Goal: Information Seeking & Learning: Learn about a topic

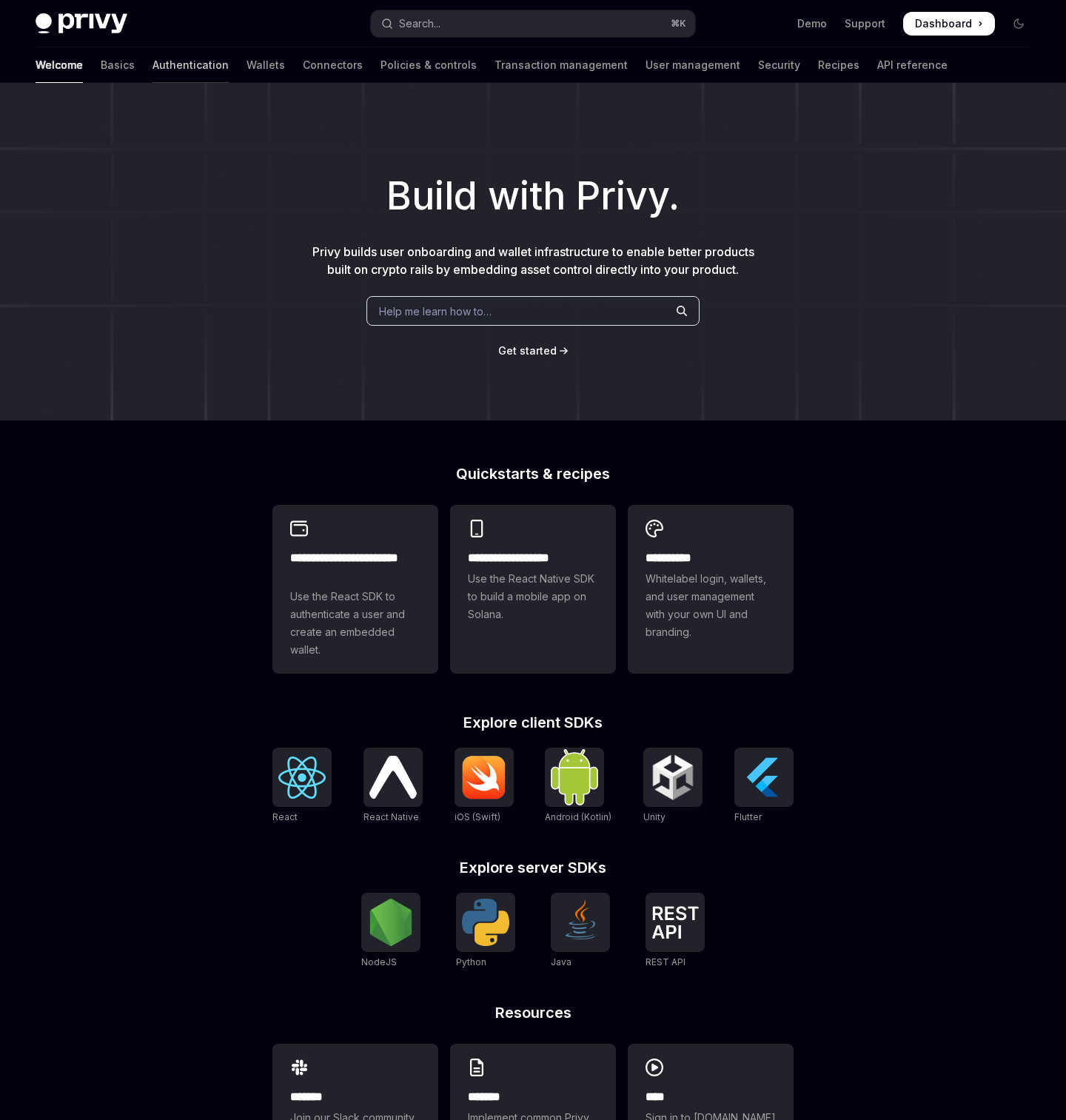
click at [152, 66] on link "Authentication" at bounding box center [190, 64] width 76 height 35
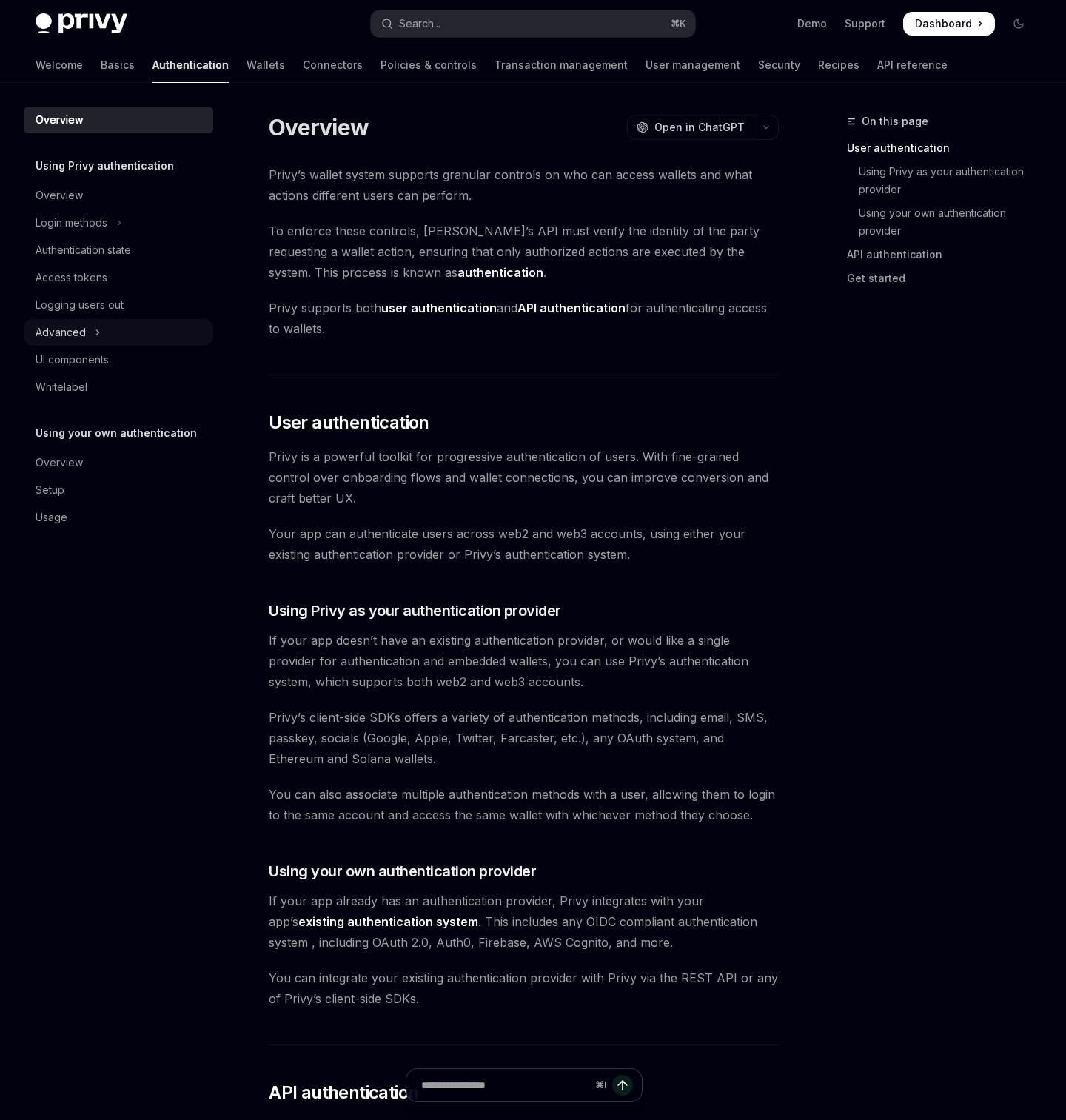
click at [69, 329] on div "Advanced" at bounding box center [60, 332] width 50 height 18
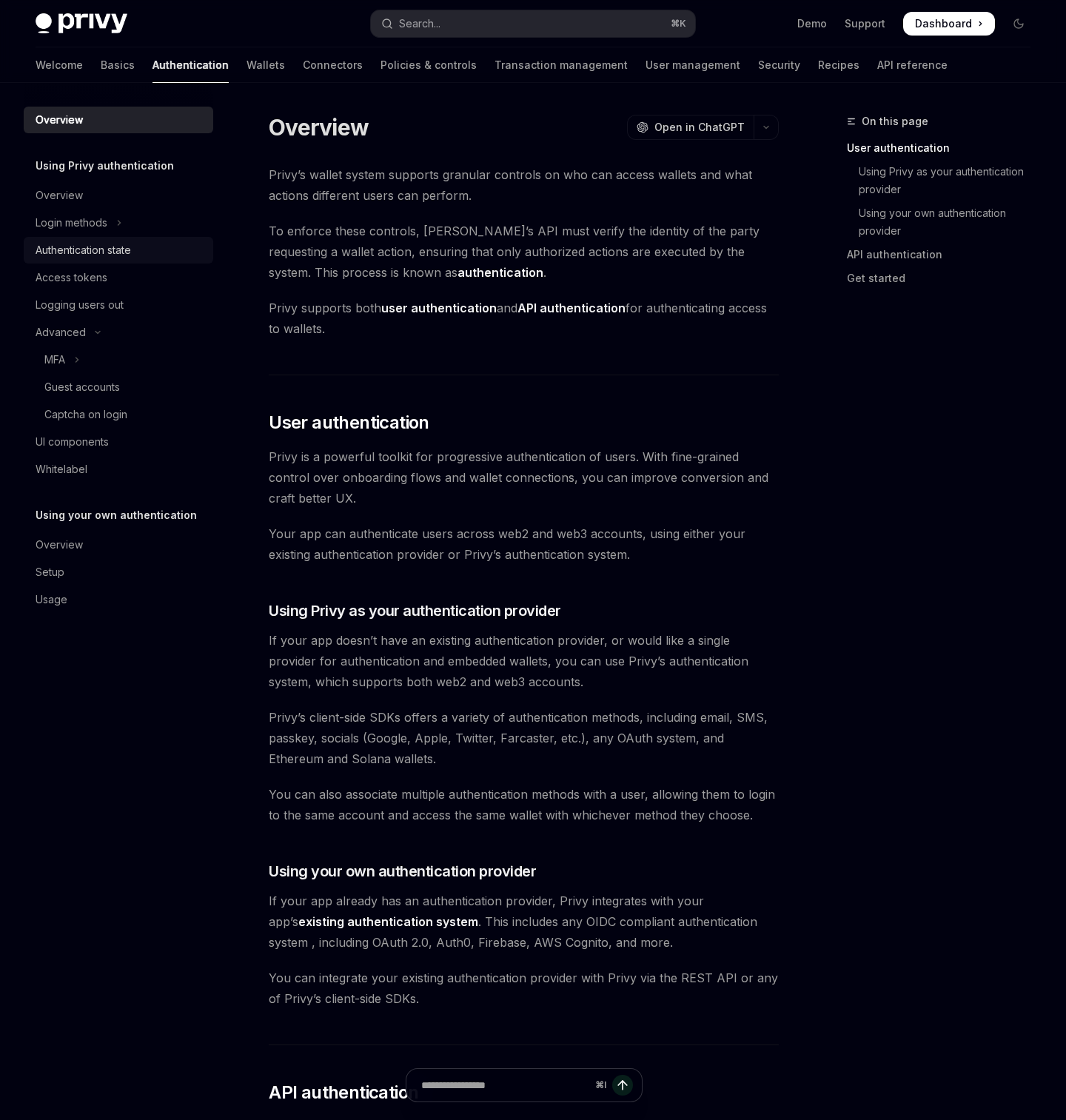
click at [72, 249] on div "Authentication state" at bounding box center [83, 250] width 96 height 18
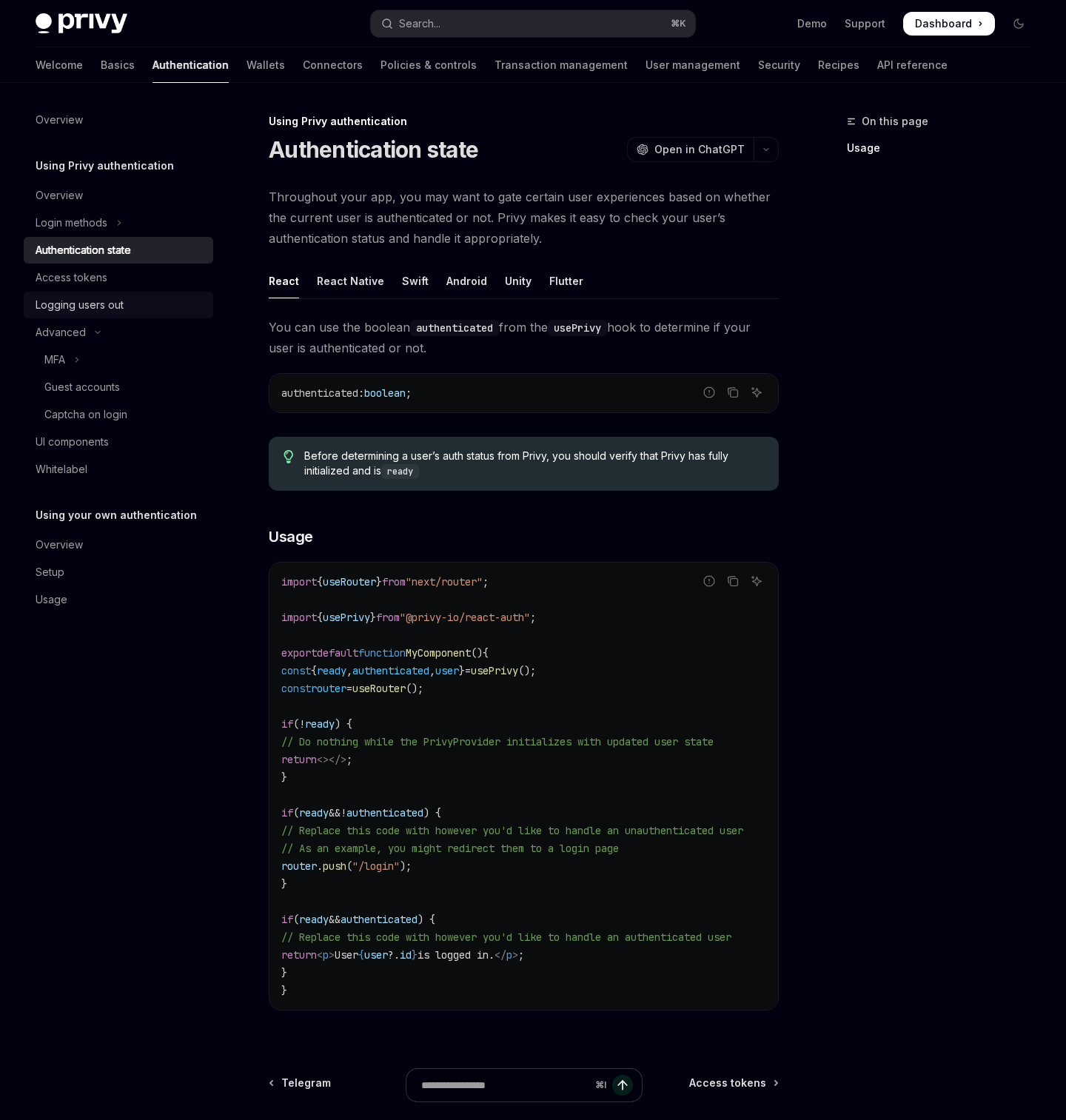
click at [82, 292] on link "Logging users out" at bounding box center [118, 305] width 190 height 27
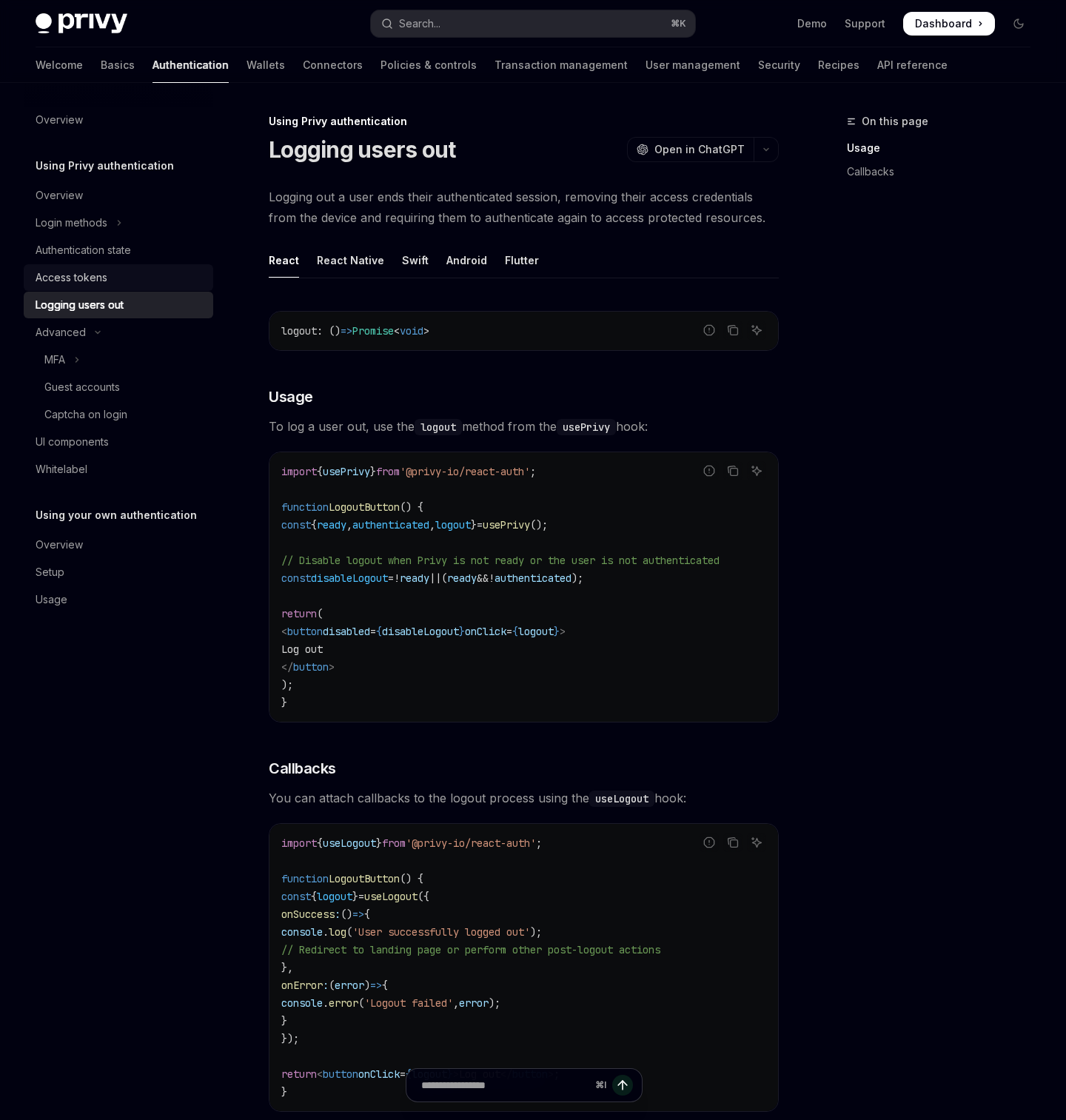
click at [76, 282] on div "Access tokens" at bounding box center [71, 278] width 72 height 18
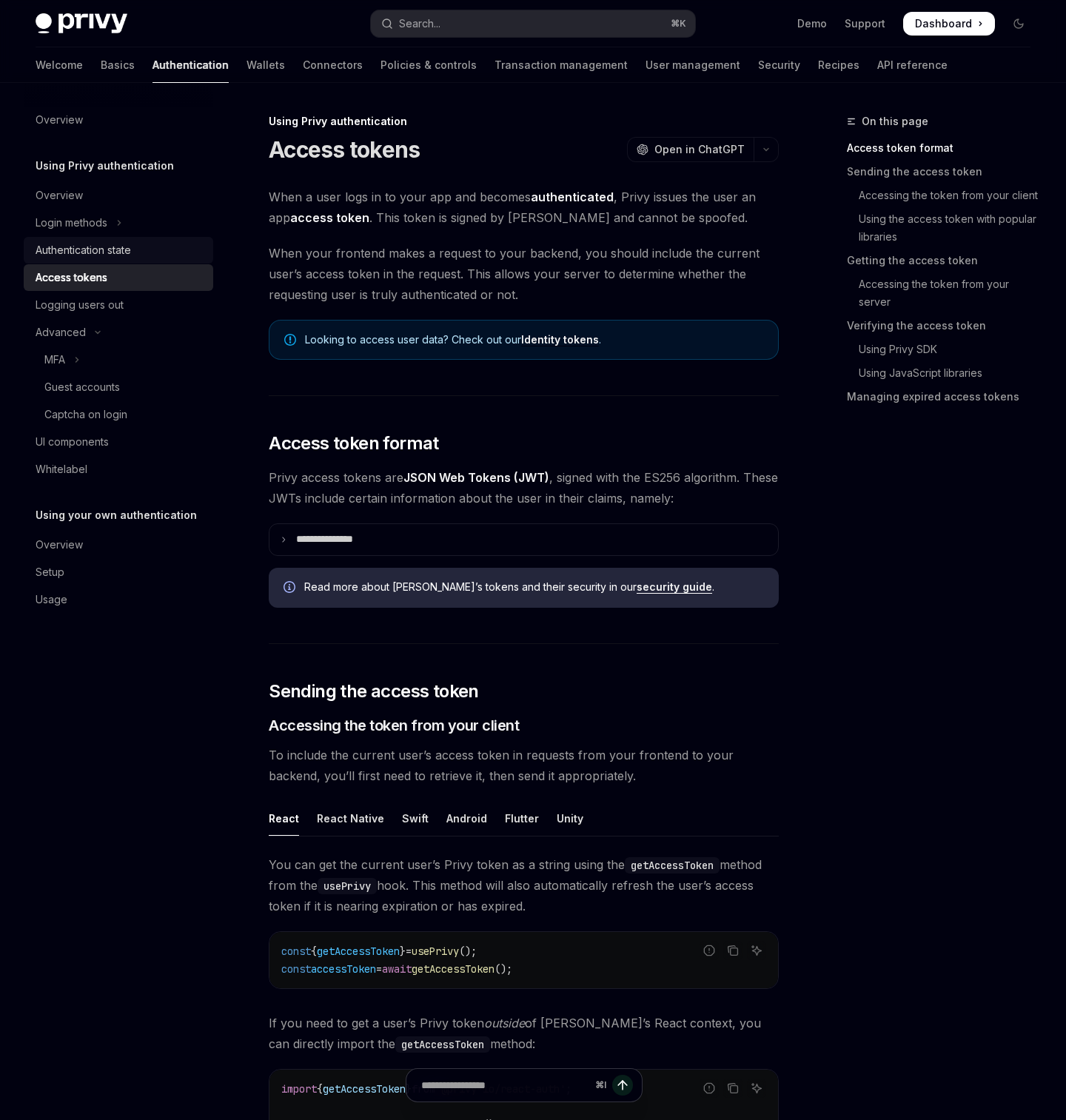
click at [75, 253] on div "Authentication state" at bounding box center [83, 250] width 96 height 18
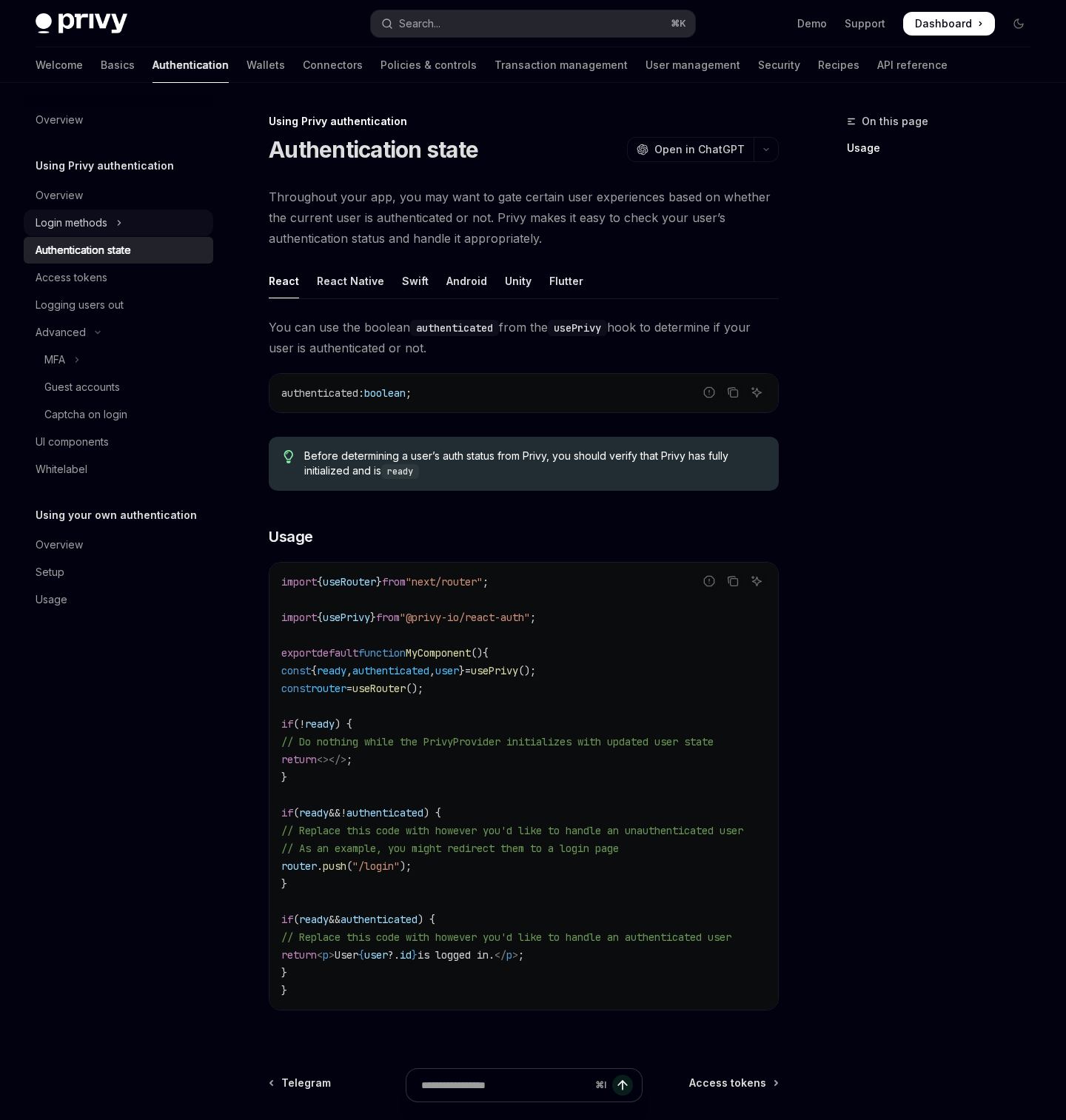
click at [75, 212] on button "Login methods" at bounding box center [118, 223] width 190 height 27
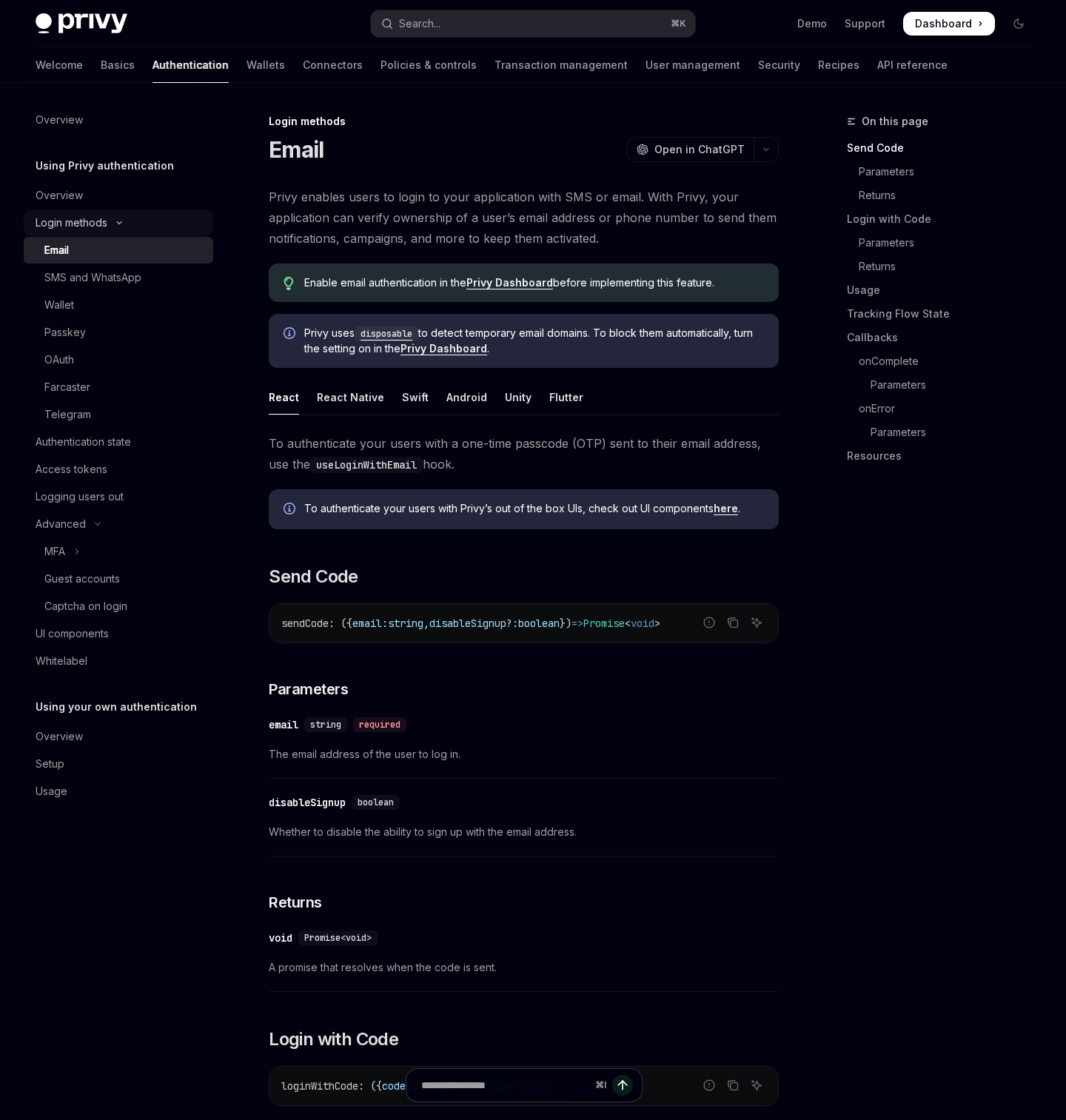
click at [72, 210] on button "Login methods" at bounding box center [118, 223] width 190 height 27
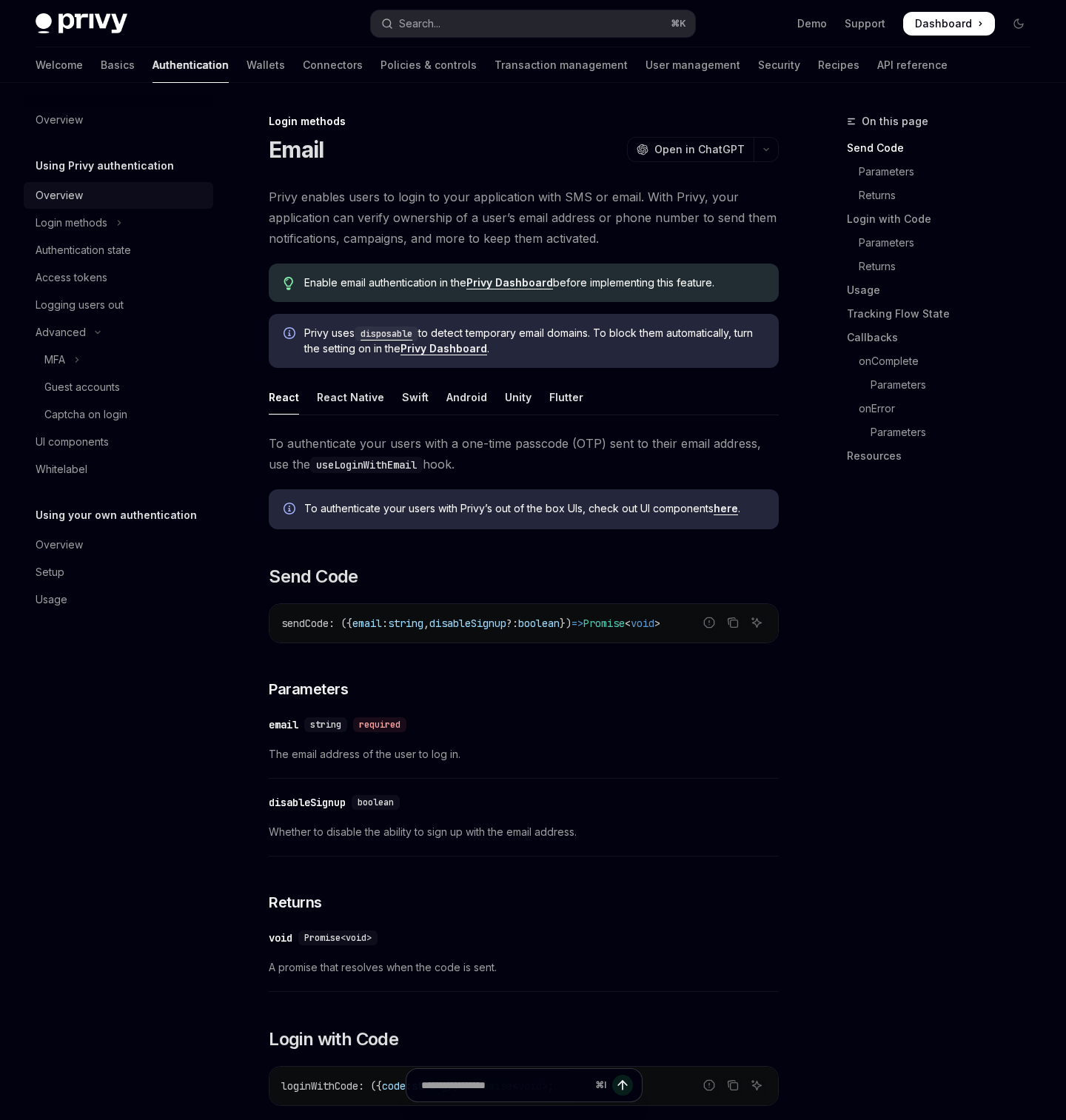
click at [65, 187] on div "Overview" at bounding box center [59, 195] width 47 height 18
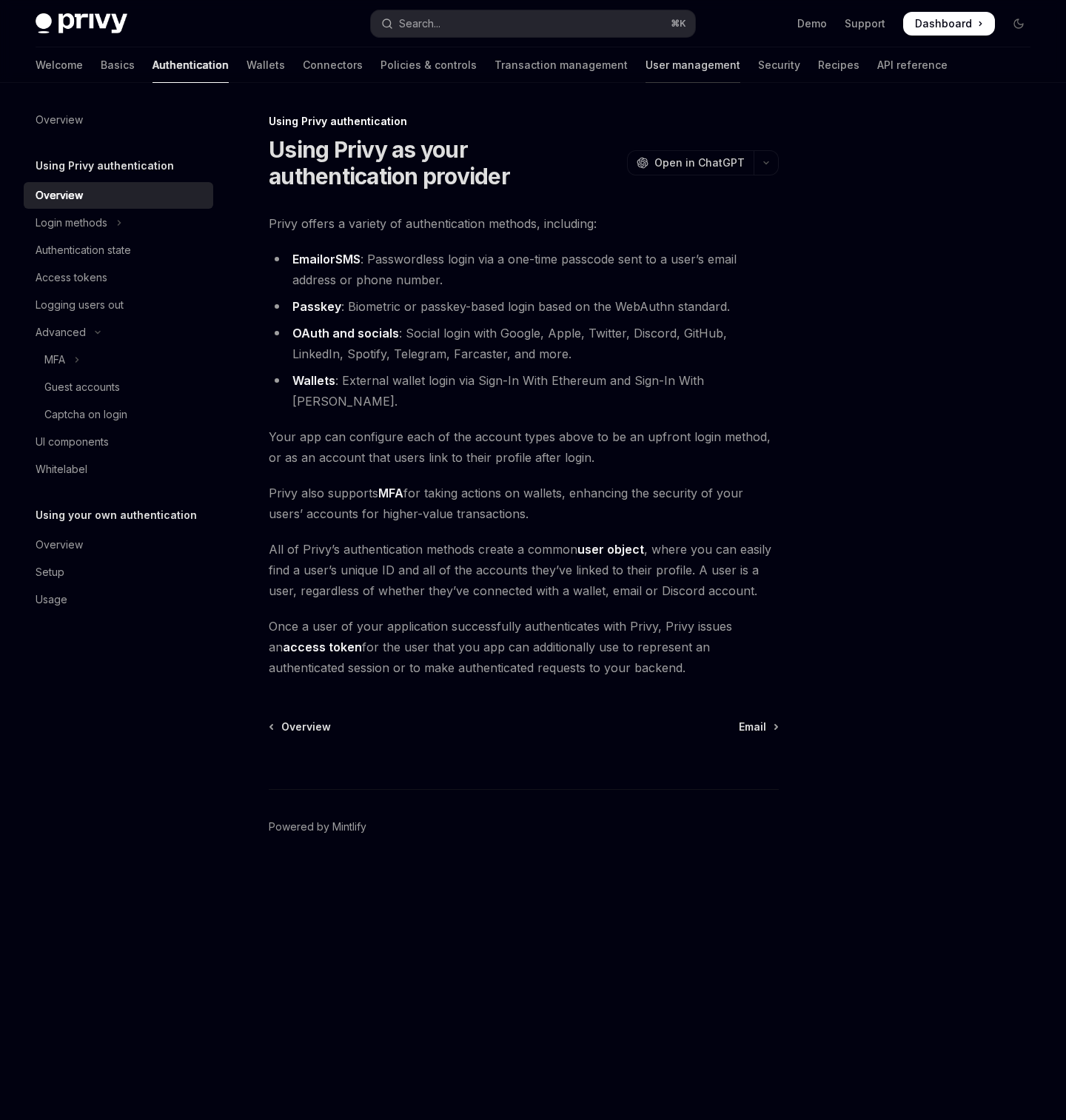
click at [646, 82] on div at bounding box center [693, 83] width 95 height 2
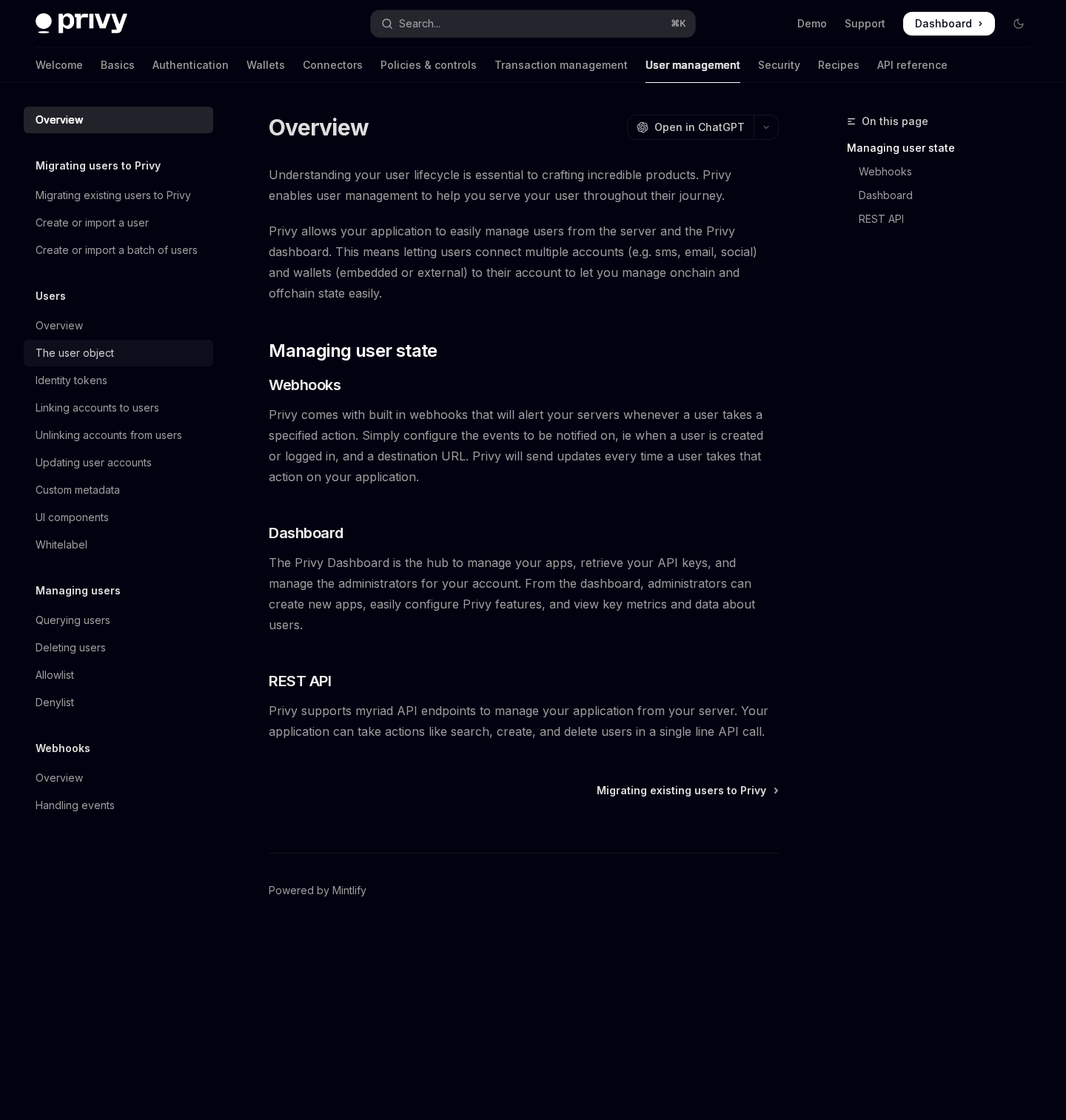
click at [80, 351] on div "The user object" at bounding box center [75, 353] width 78 height 18
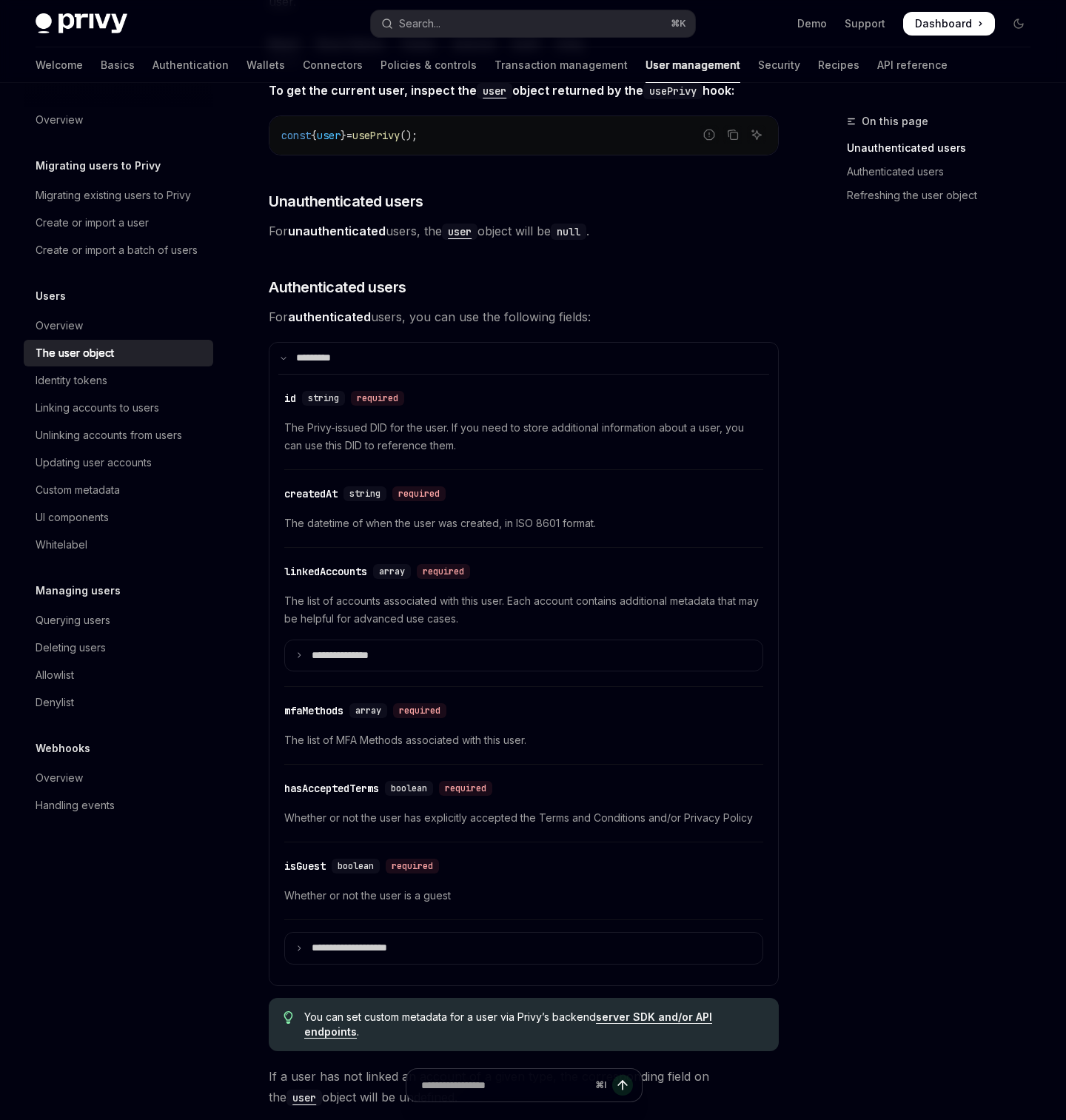
scroll to position [222, 0]
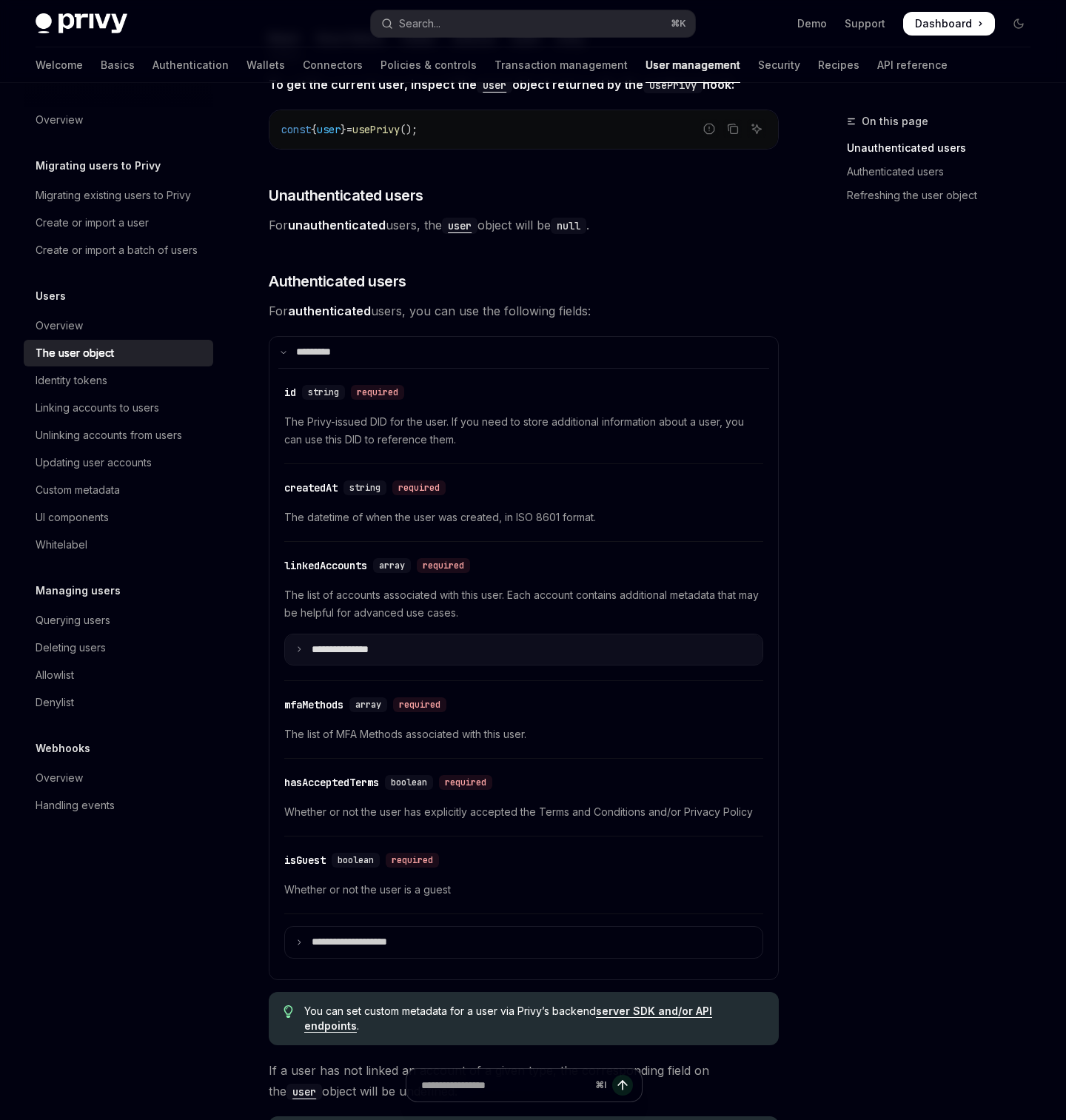
click at [323, 635] on summary "**********" at bounding box center [523, 650] width 478 height 31
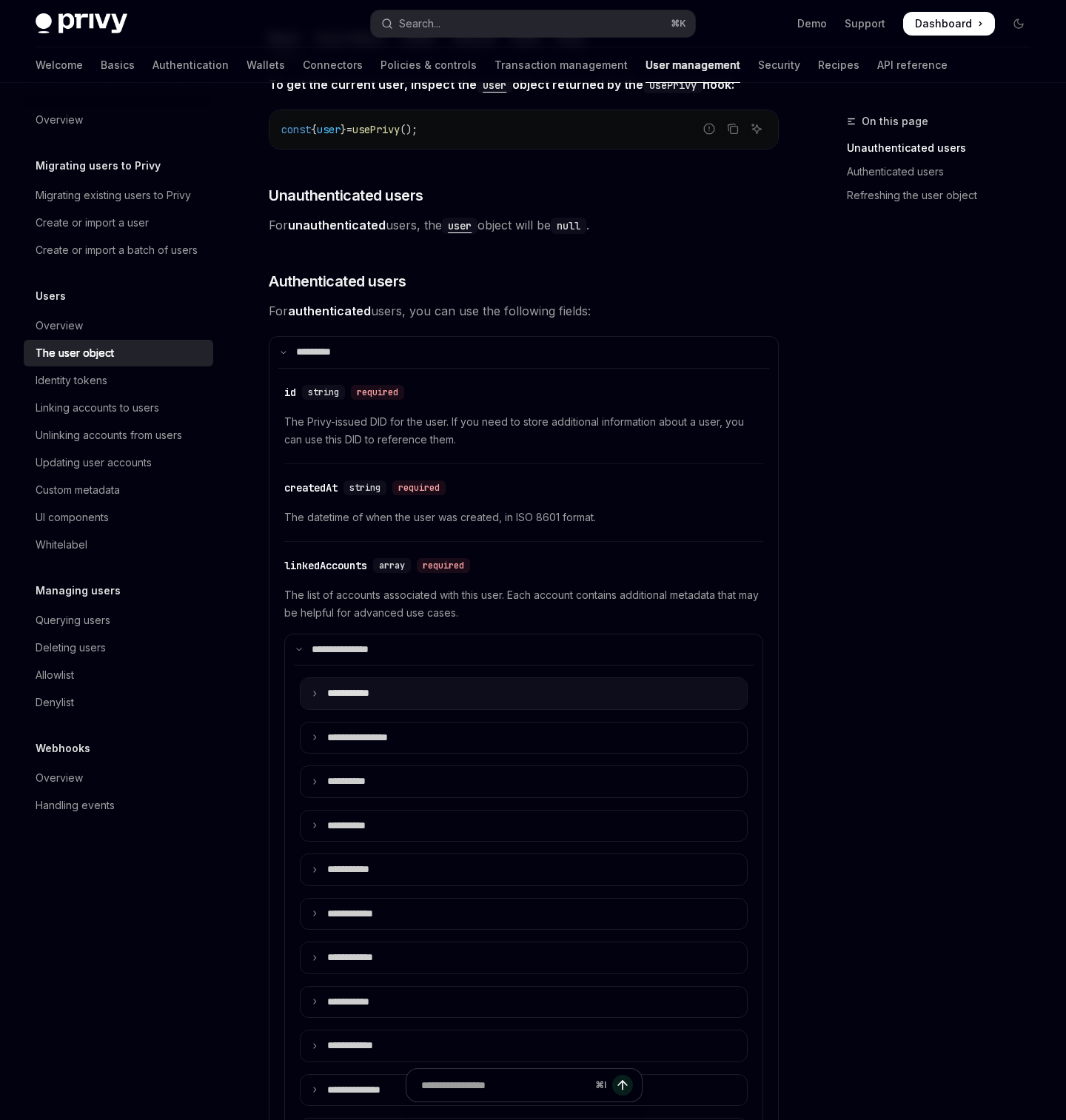
click at [312, 690] on icon at bounding box center [314, 693] width 7 height 7
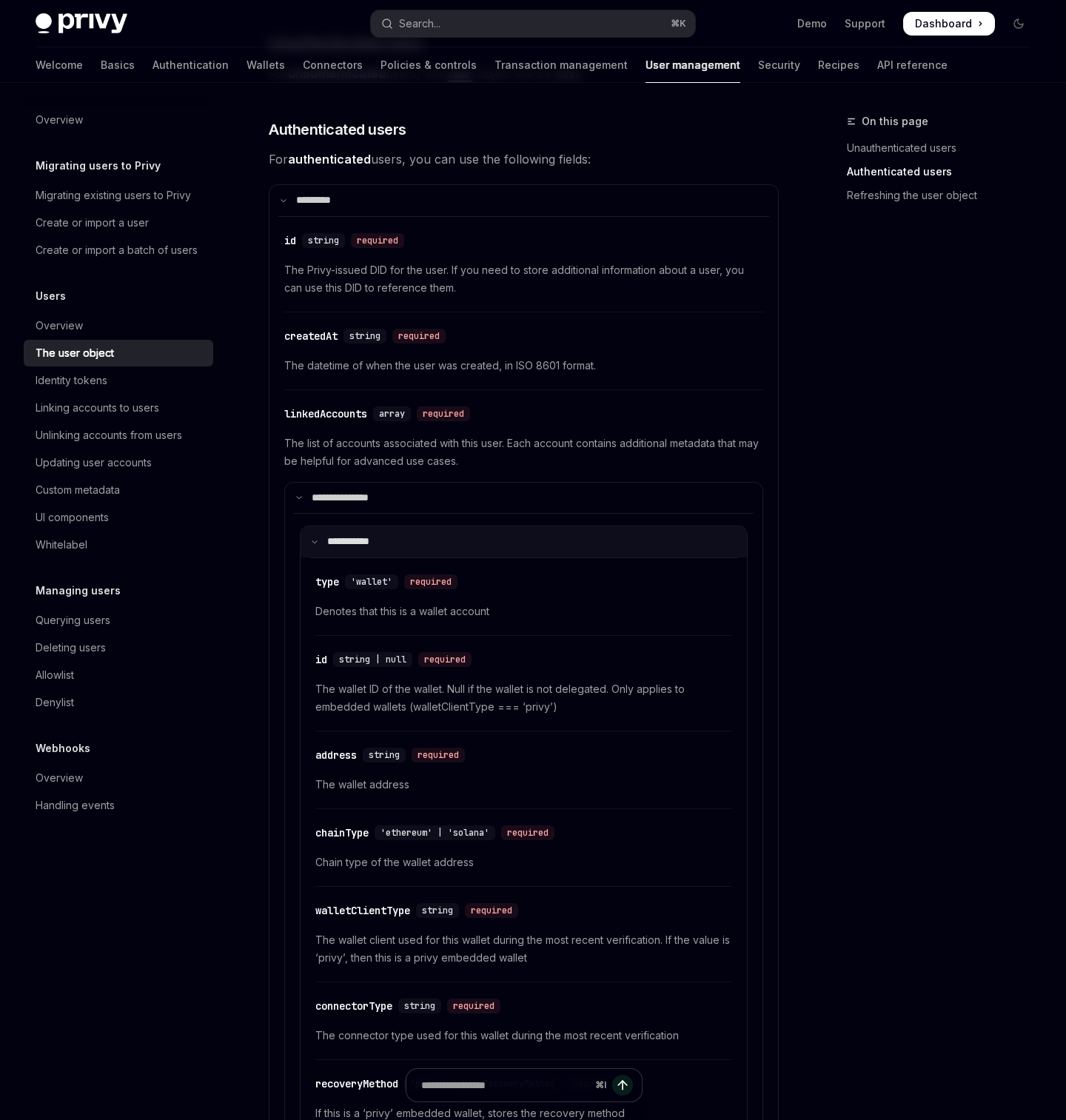
scroll to position [378, 0]
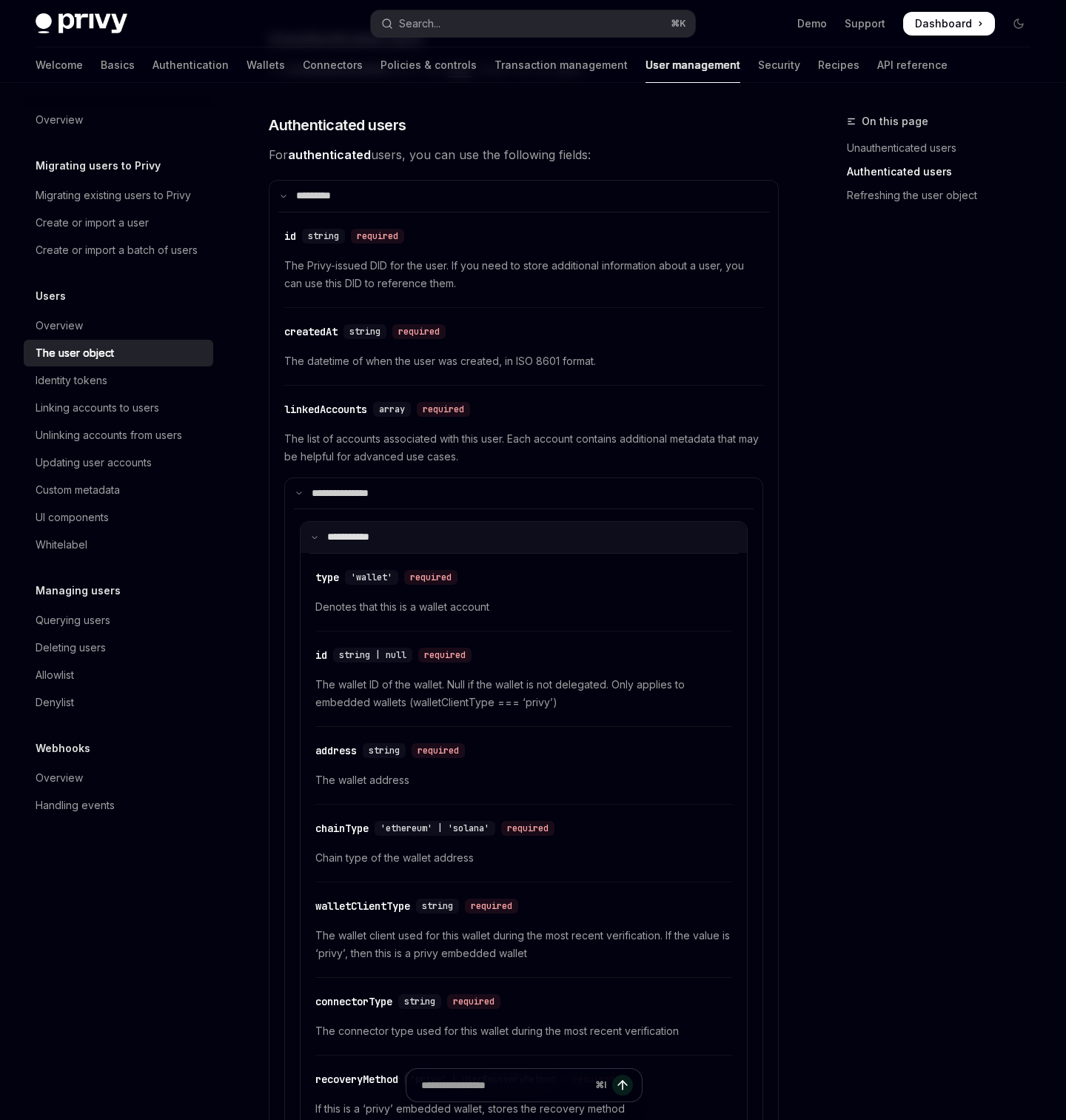
click at [325, 522] on summary "**** ******" at bounding box center [523, 537] width 446 height 31
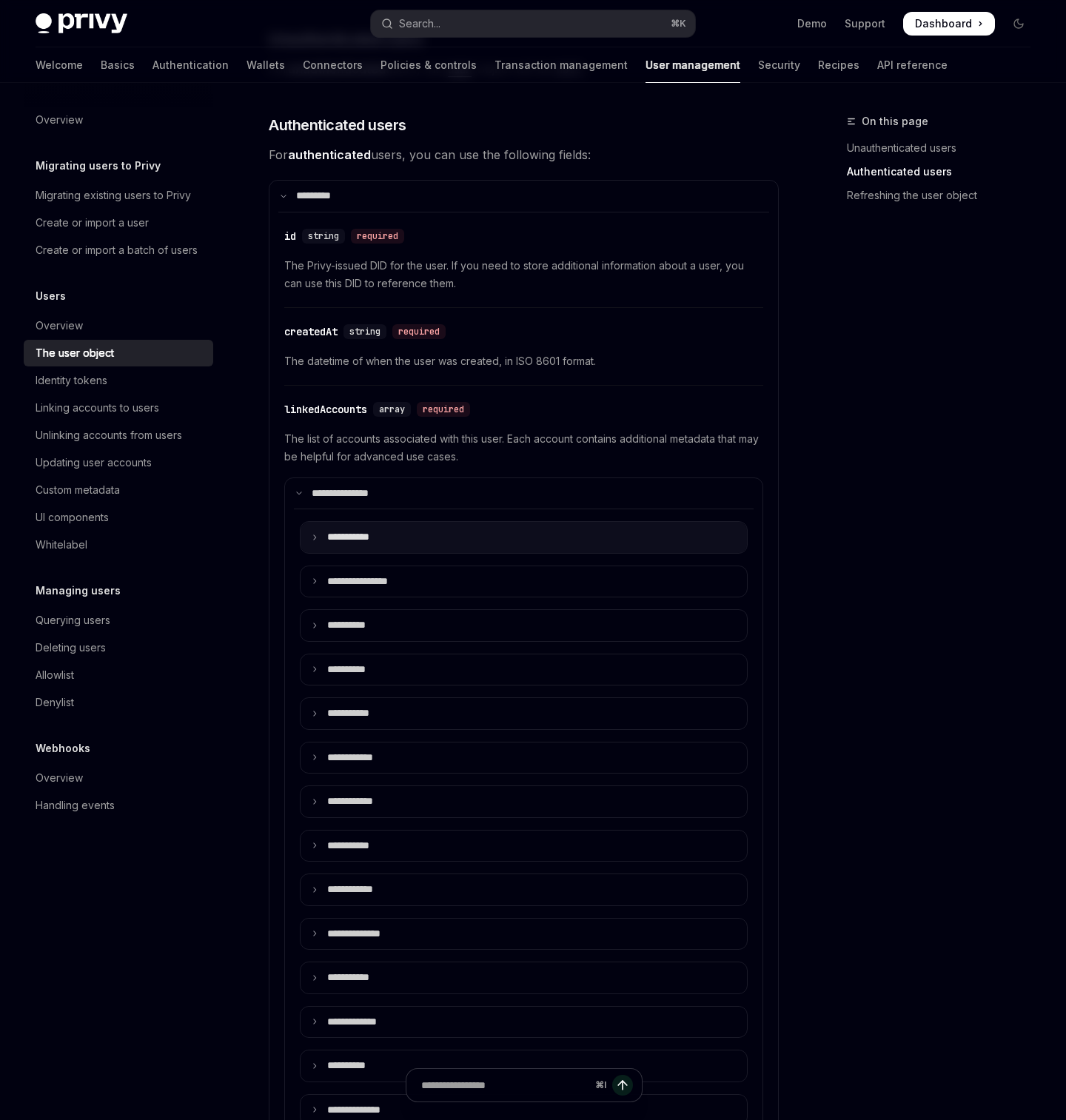
click at [325, 522] on summary "**** ******" at bounding box center [523, 537] width 446 height 31
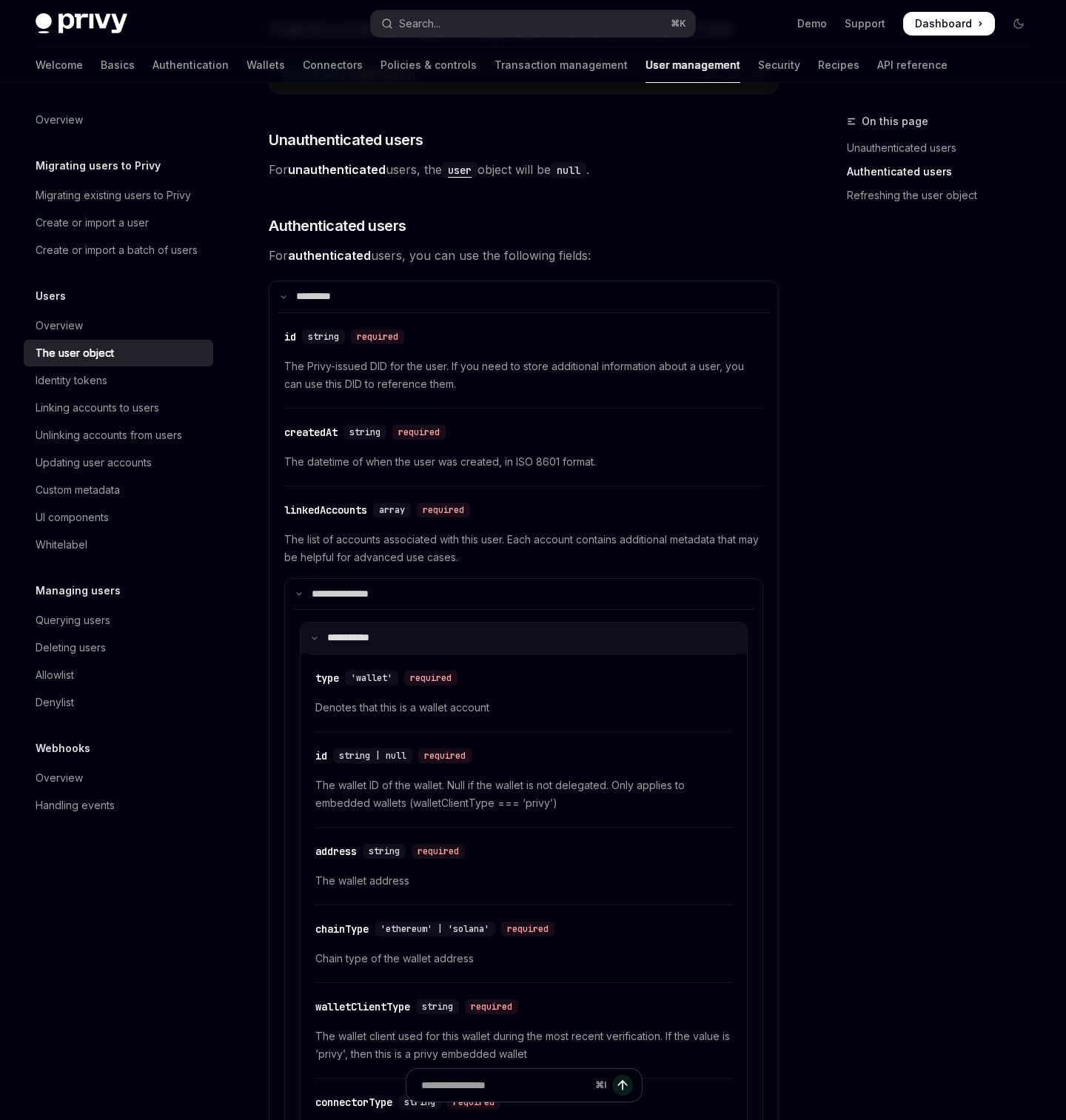
scroll to position [67, 0]
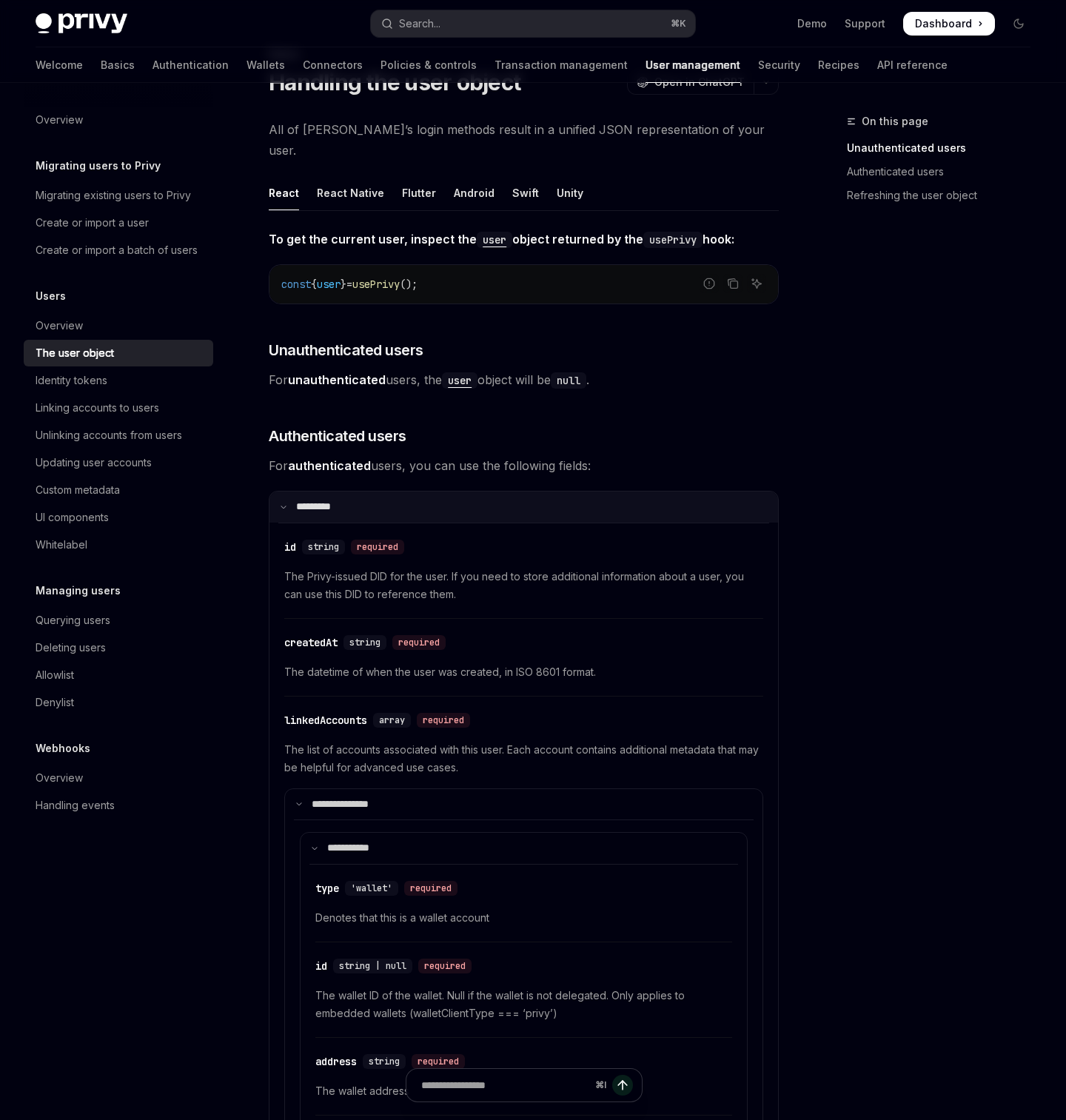
click at [316, 500] on p "**** ****" at bounding box center [321, 507] width 49 height 13
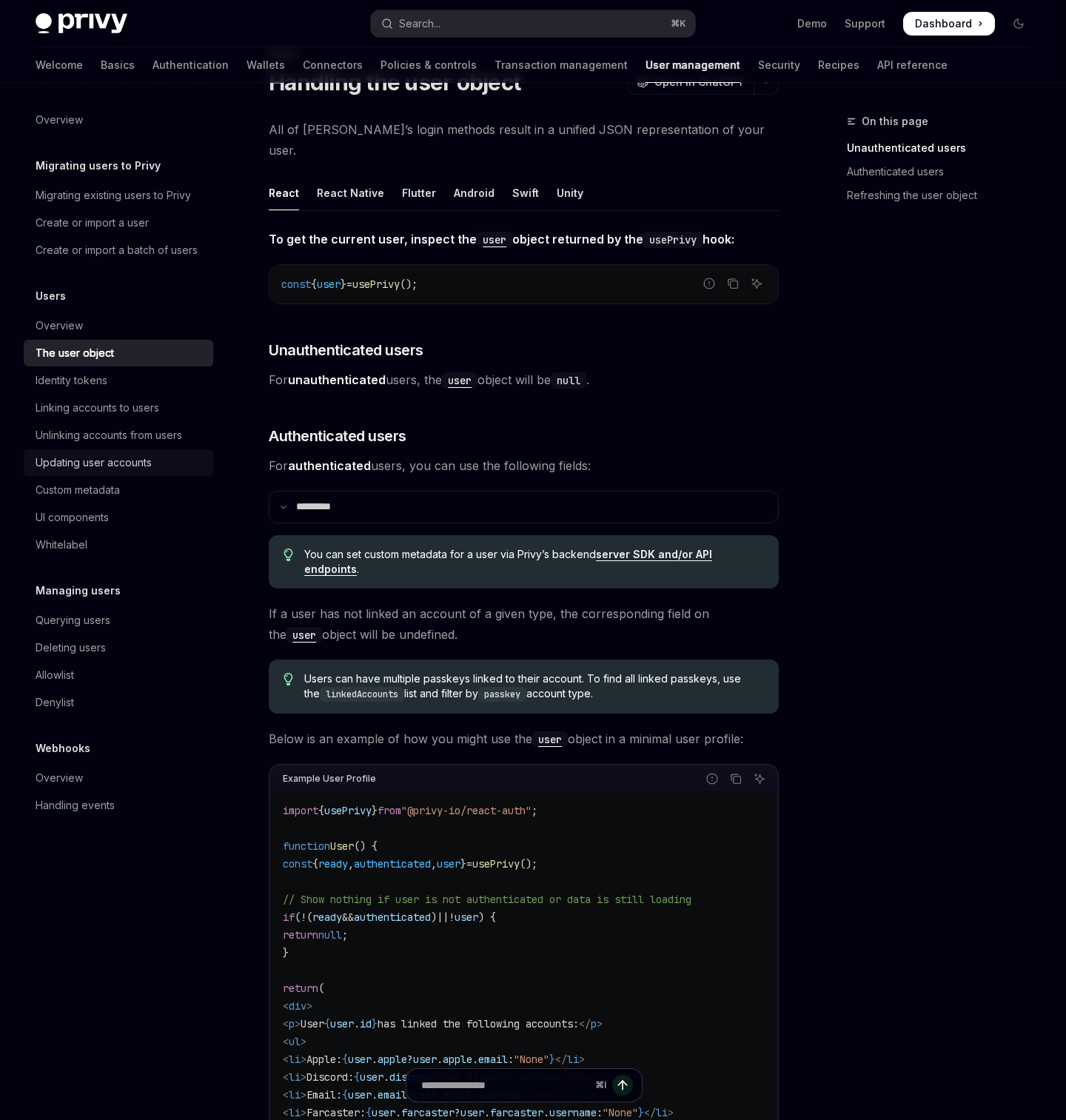
click at [94, 471] on div "Updating user accounts" at bounding box center [93, 463] width 116 height 18
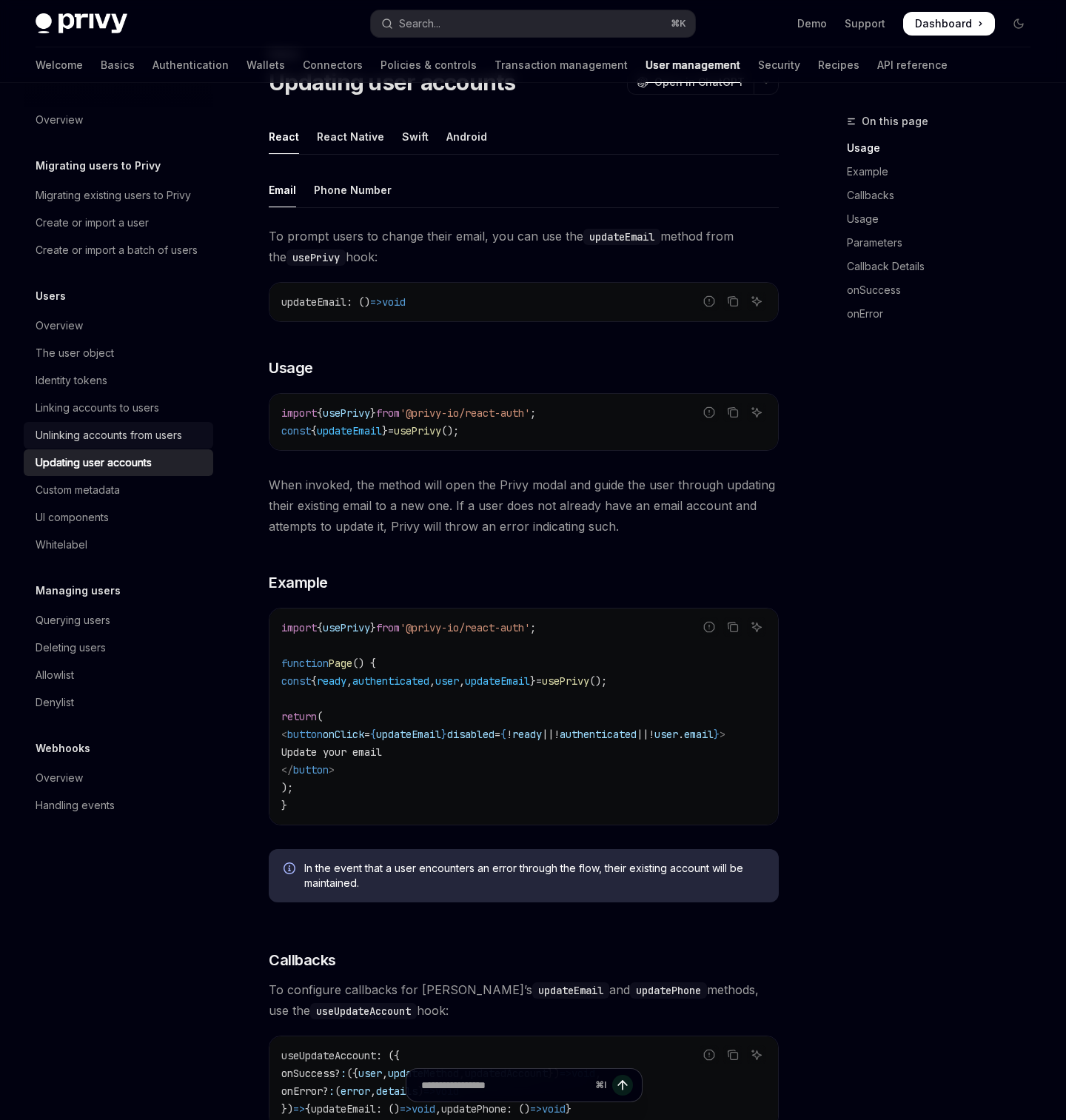
click at [92, 445] on link "Unlinking accounts from users" at bounding box center [118, 435] width 190 height 27
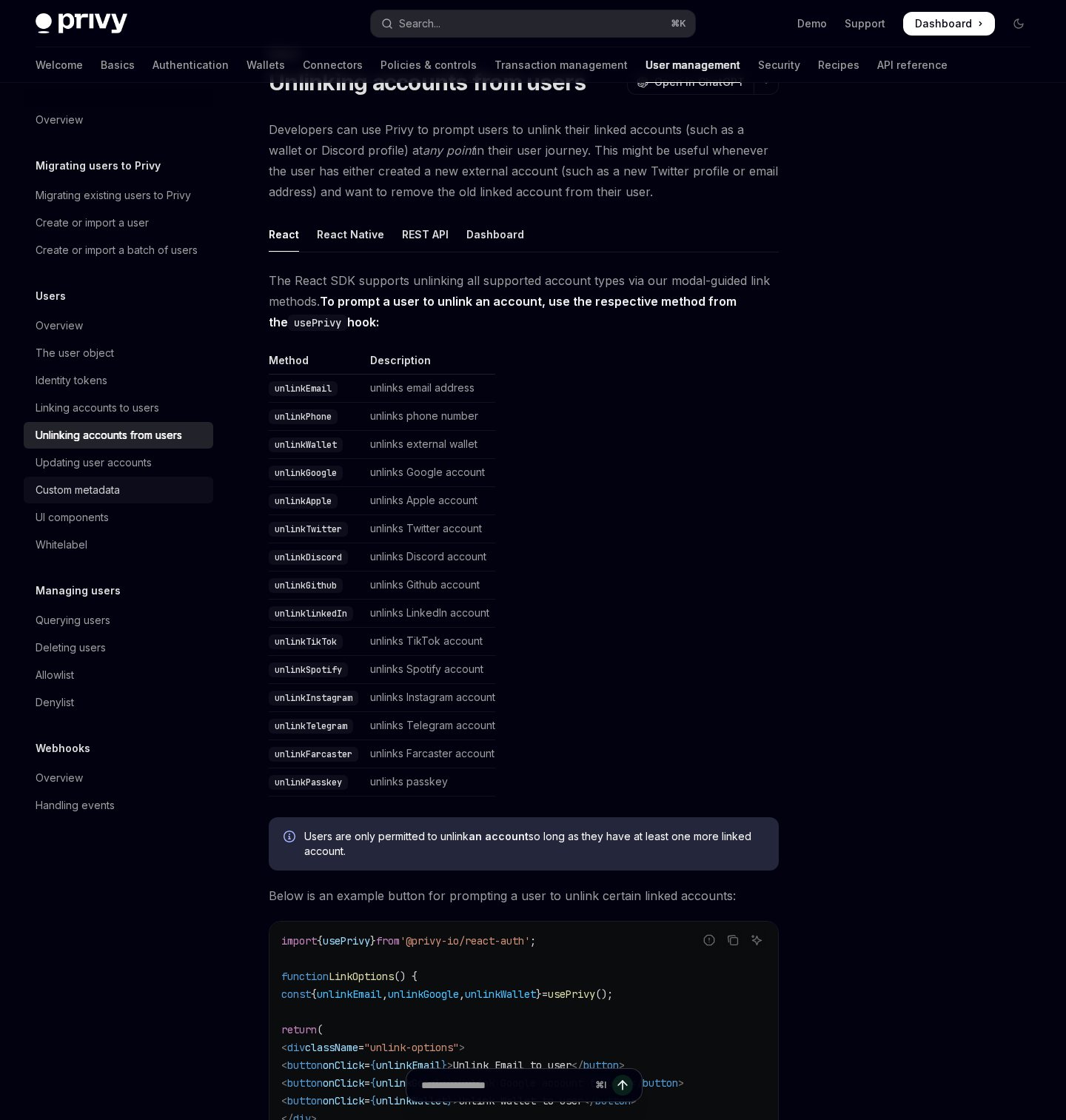
click at [90, 479] on link "Custom metadata" at bounding box center [118, 490] width 190 height 27
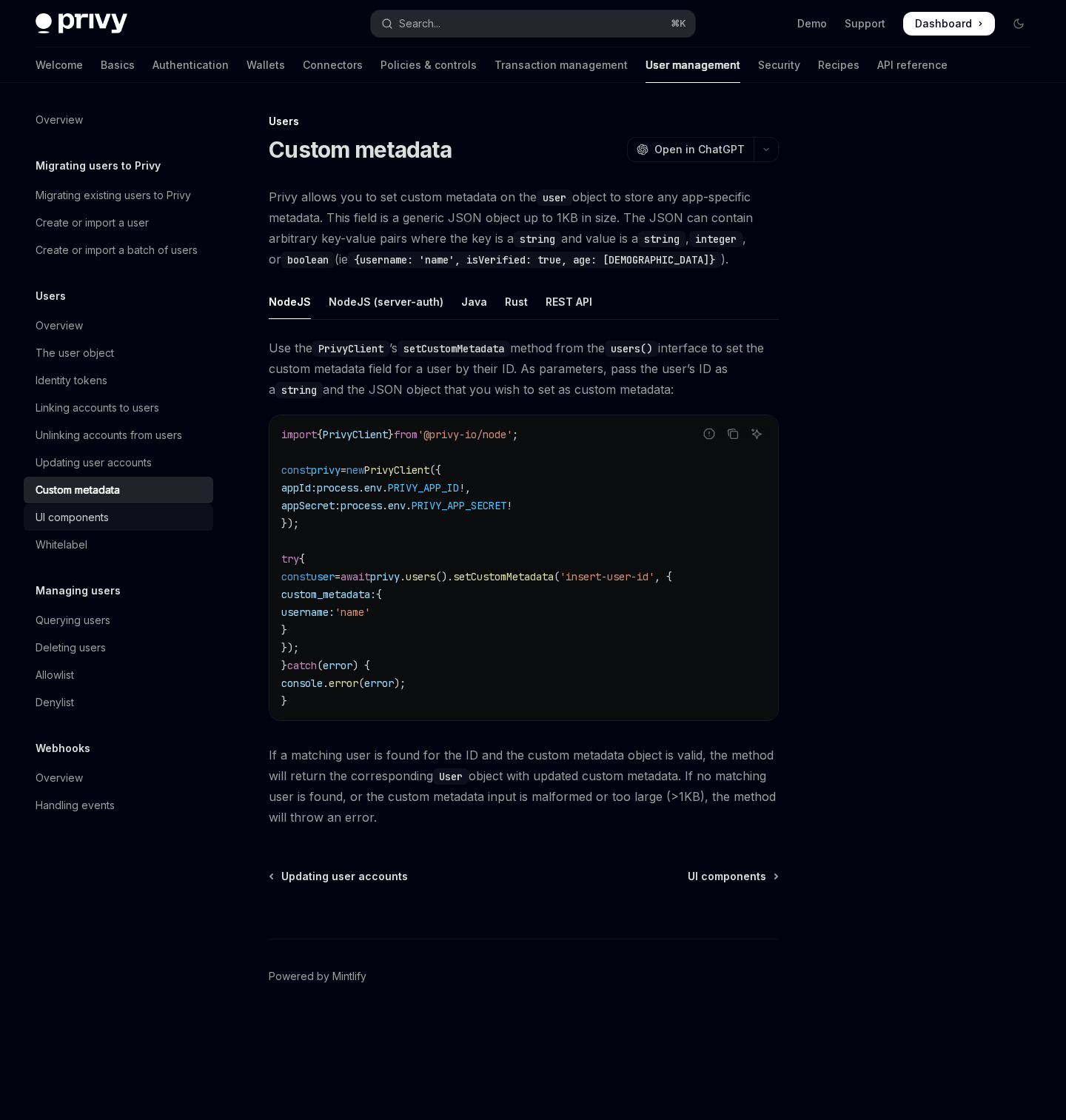
click at [88, 514] on div "UI components" at bounding box center [71, 517] width 73 height 18
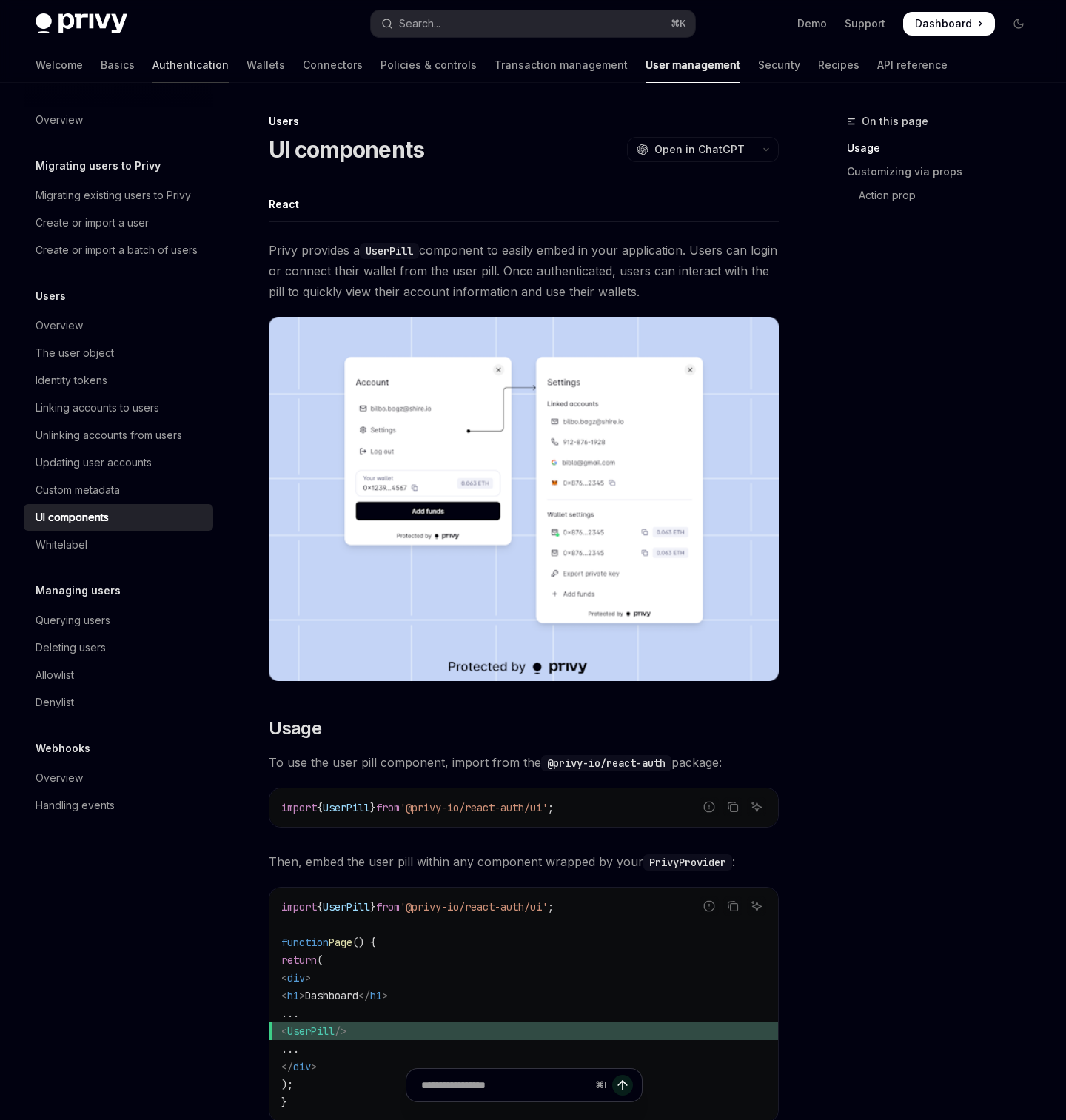
click at [152, 68] on link "Authentication" at bounding box center [190, 64] width 76 height 35
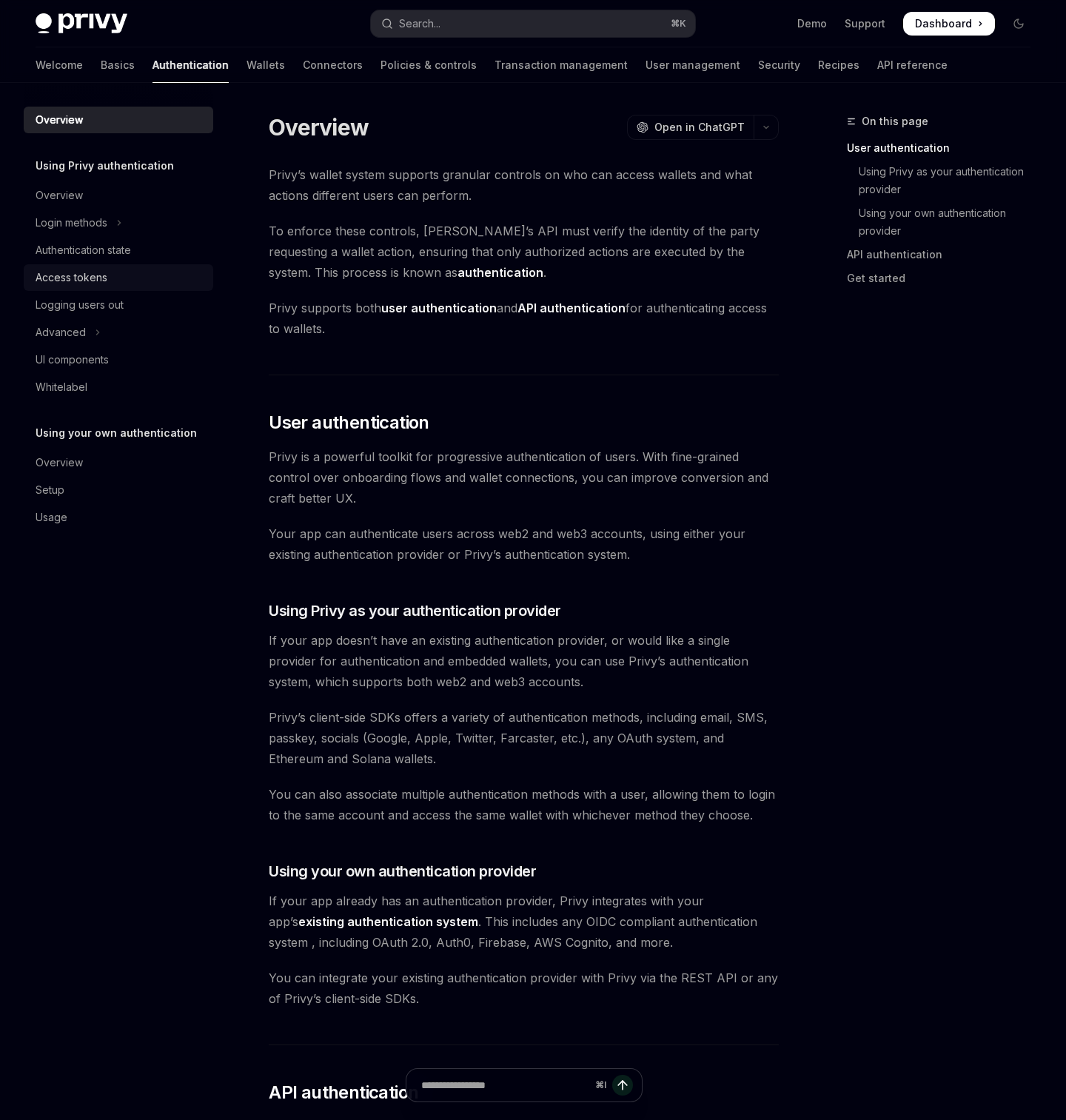
click at [119, 278] on div "Access tokens" at bounding box center [119, 278] width 169 height 18
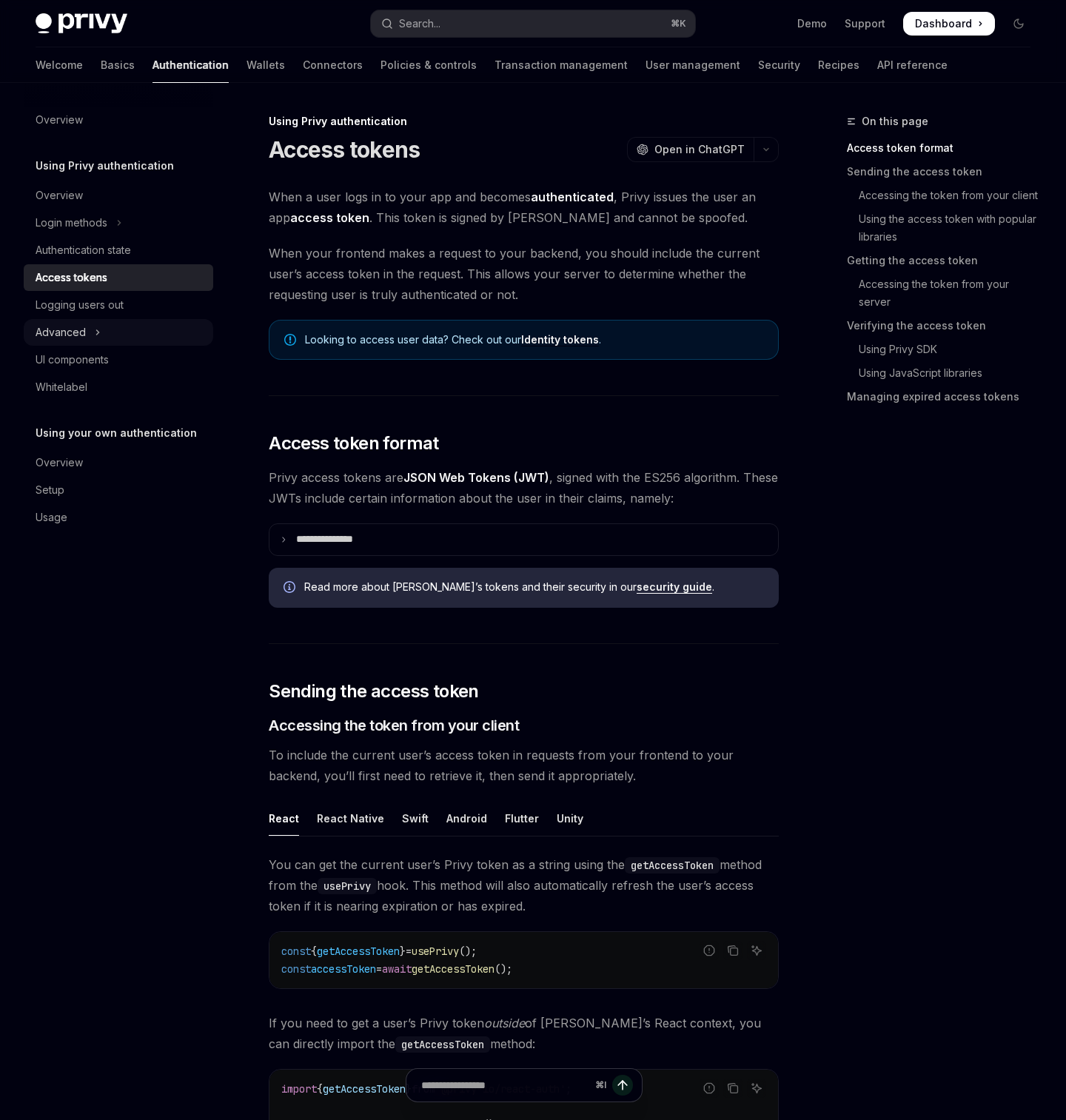
click at [93, 330] on button "Advanced" at bounding box center [118, 333] width 190 height 27
click at [85, 451] on link "UI components" at bounding box center [118, 442] width 190 height 27
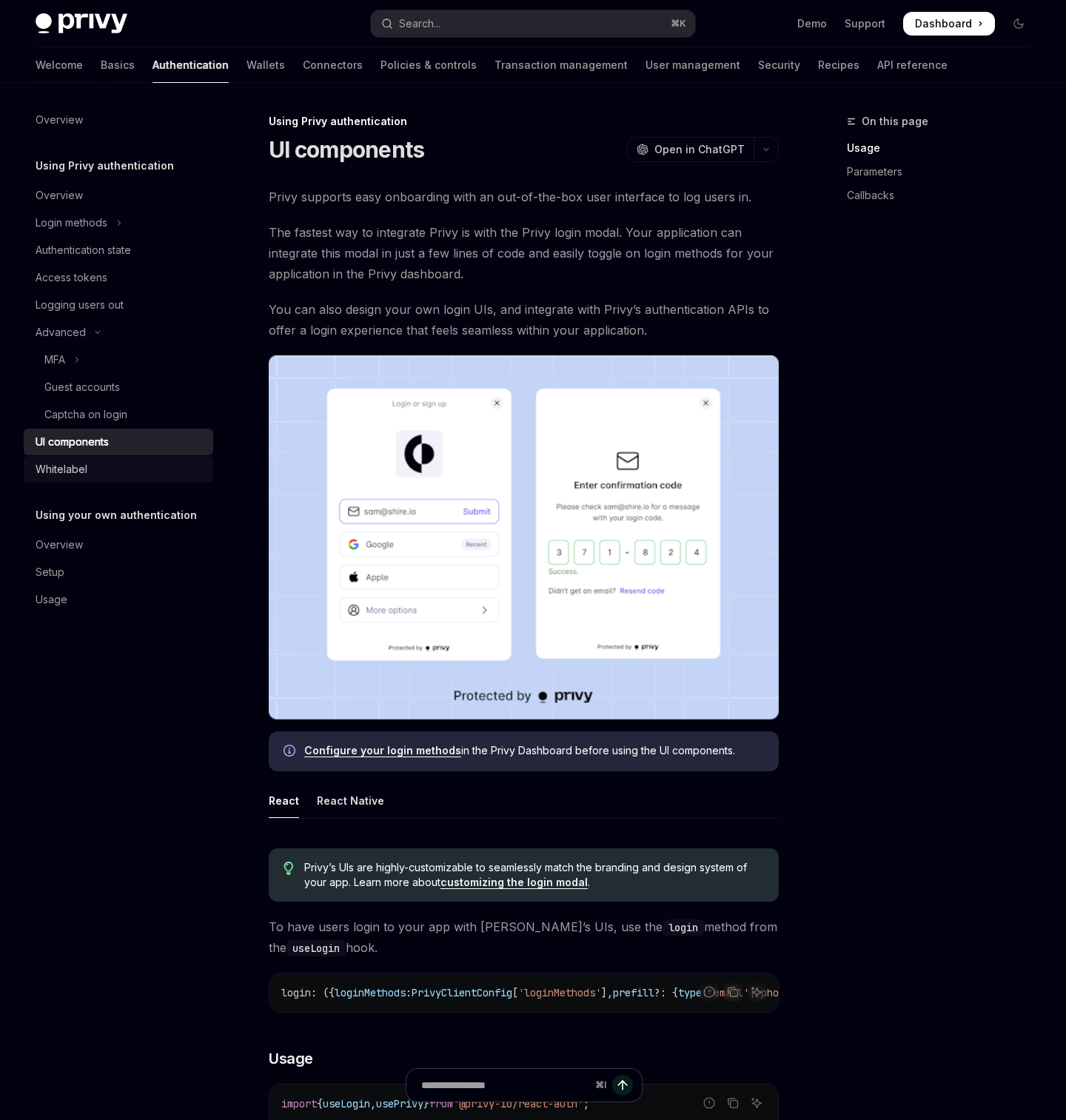
click at [75, 475] on div "Whitelabel" at bounding box center [61, 469] width 52 height 18
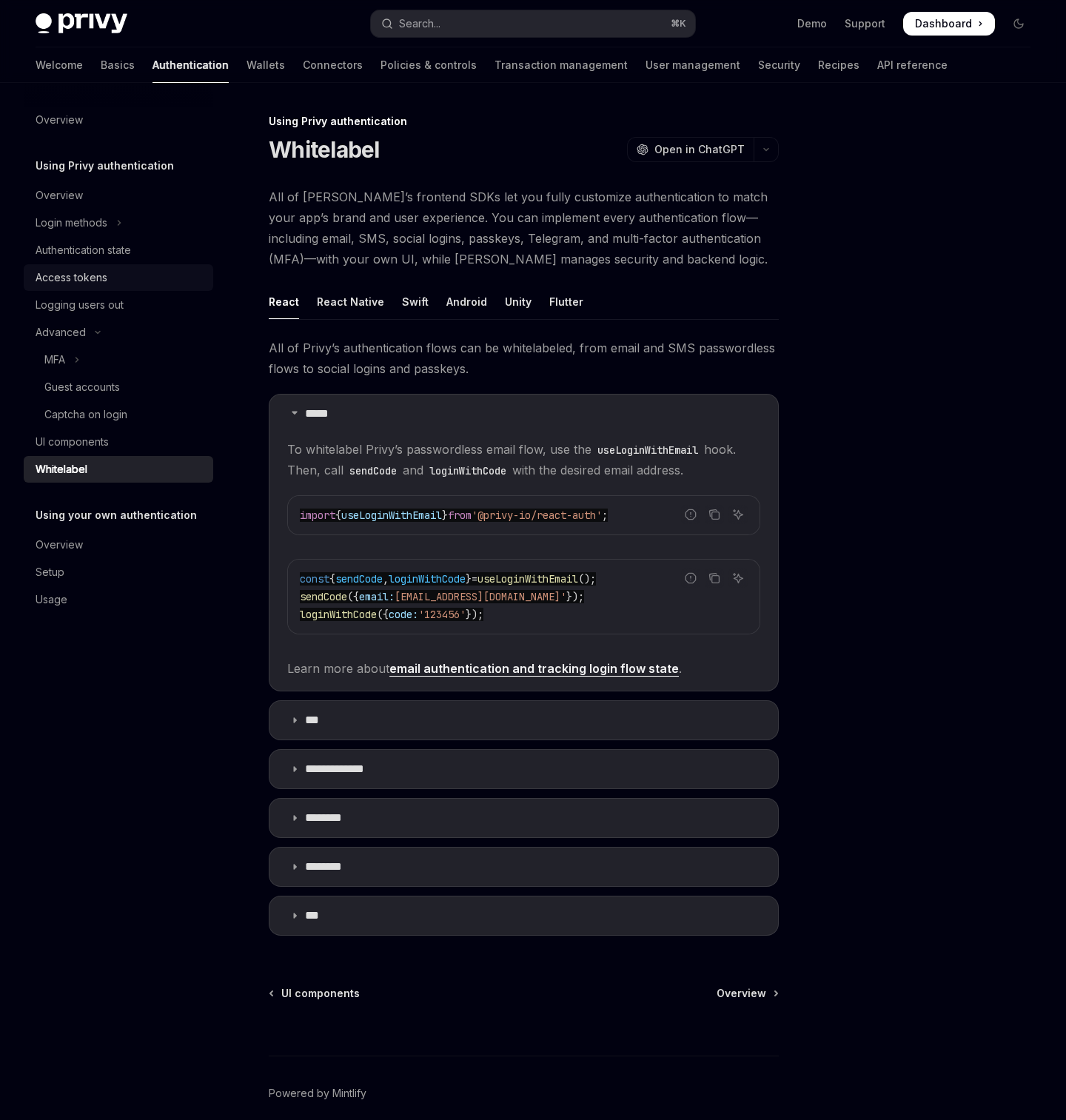
click at [74, 270] on div "Access tokens" at bounding box center [71, 278] width 72 height 18
type textarea "*"
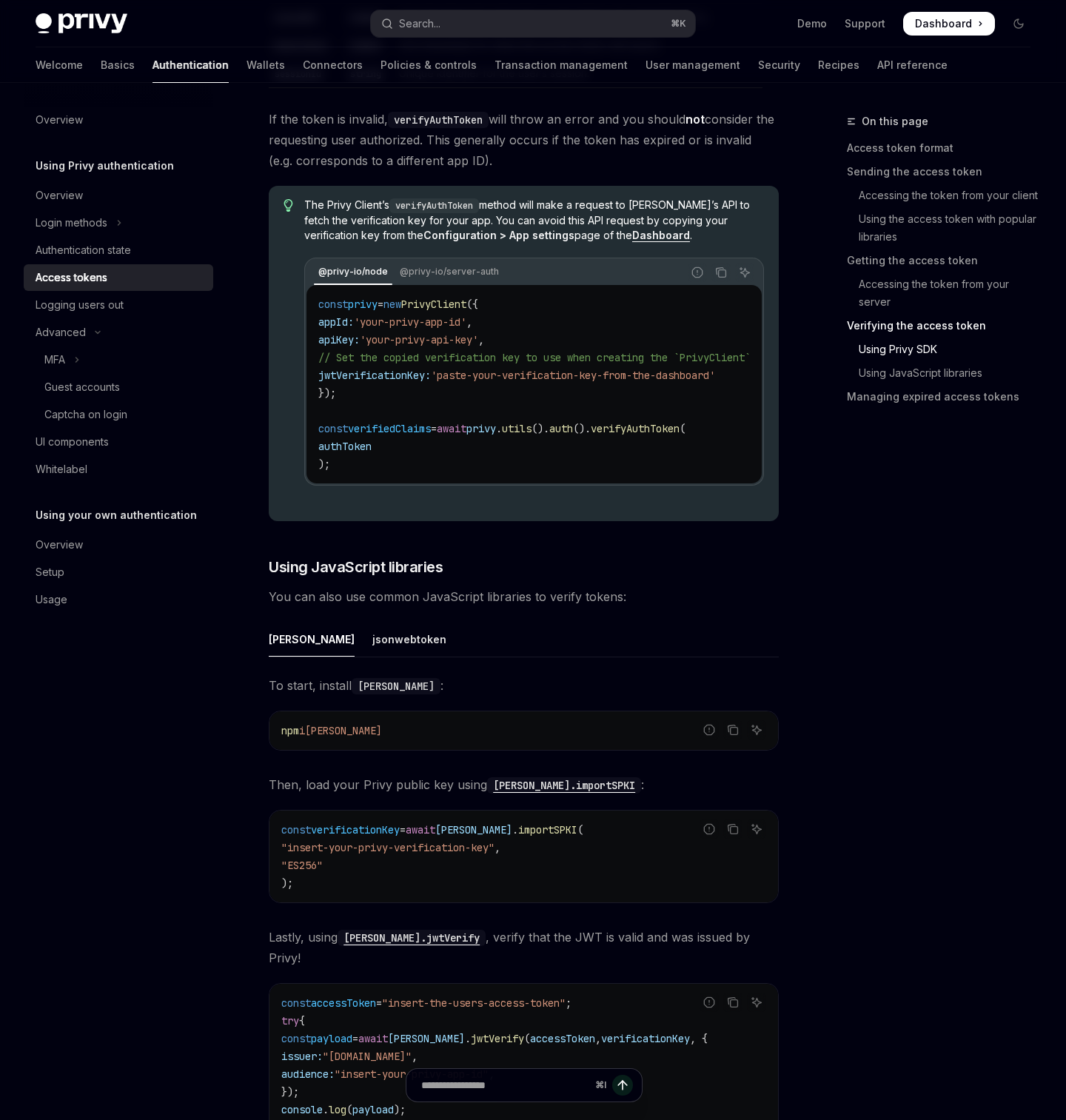
scroll to position [2823, 0]
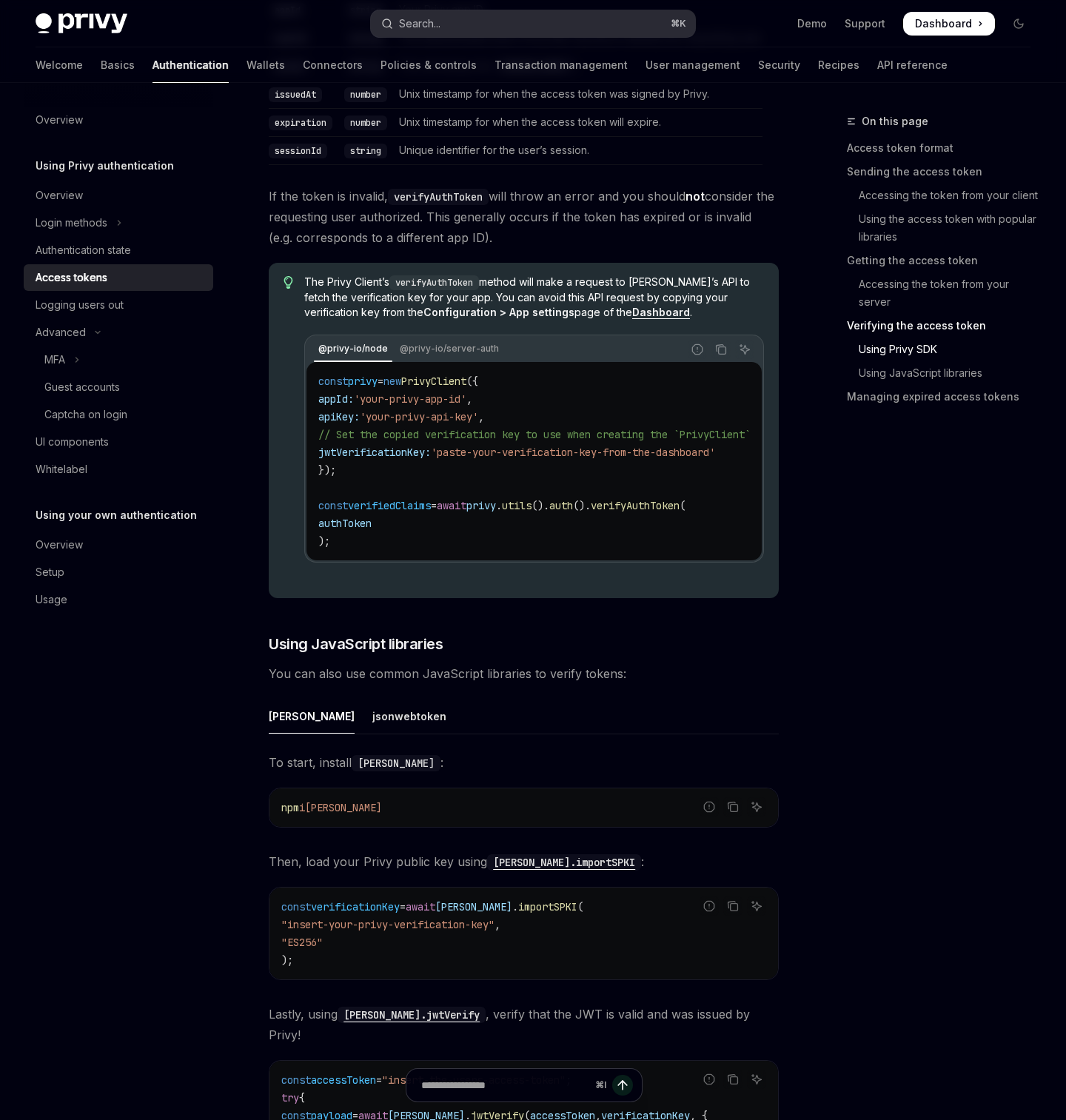
click at [433, 20] on div "Search..." at bounding box center [420, 24] width 42 height 18
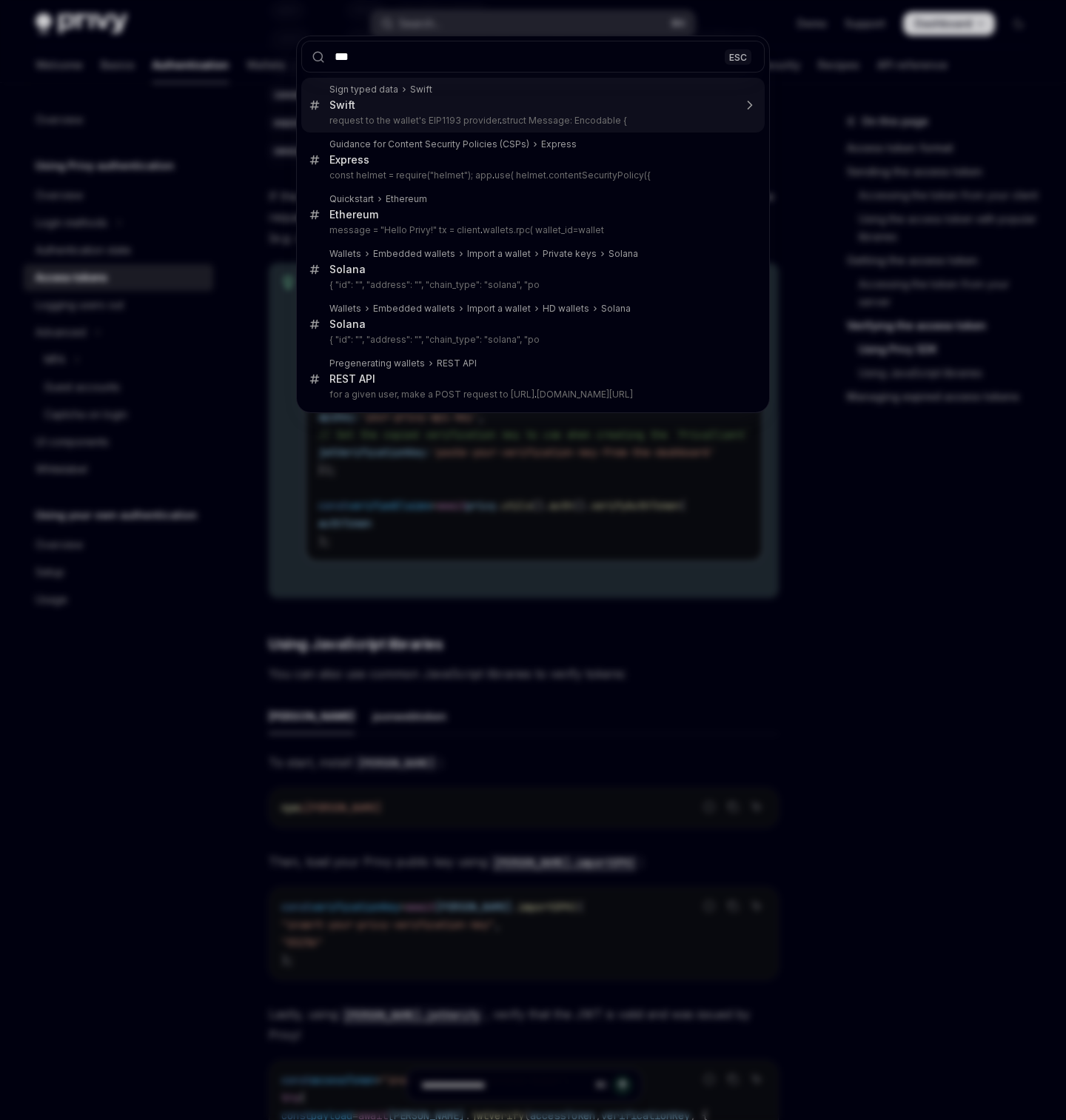
type input "****"
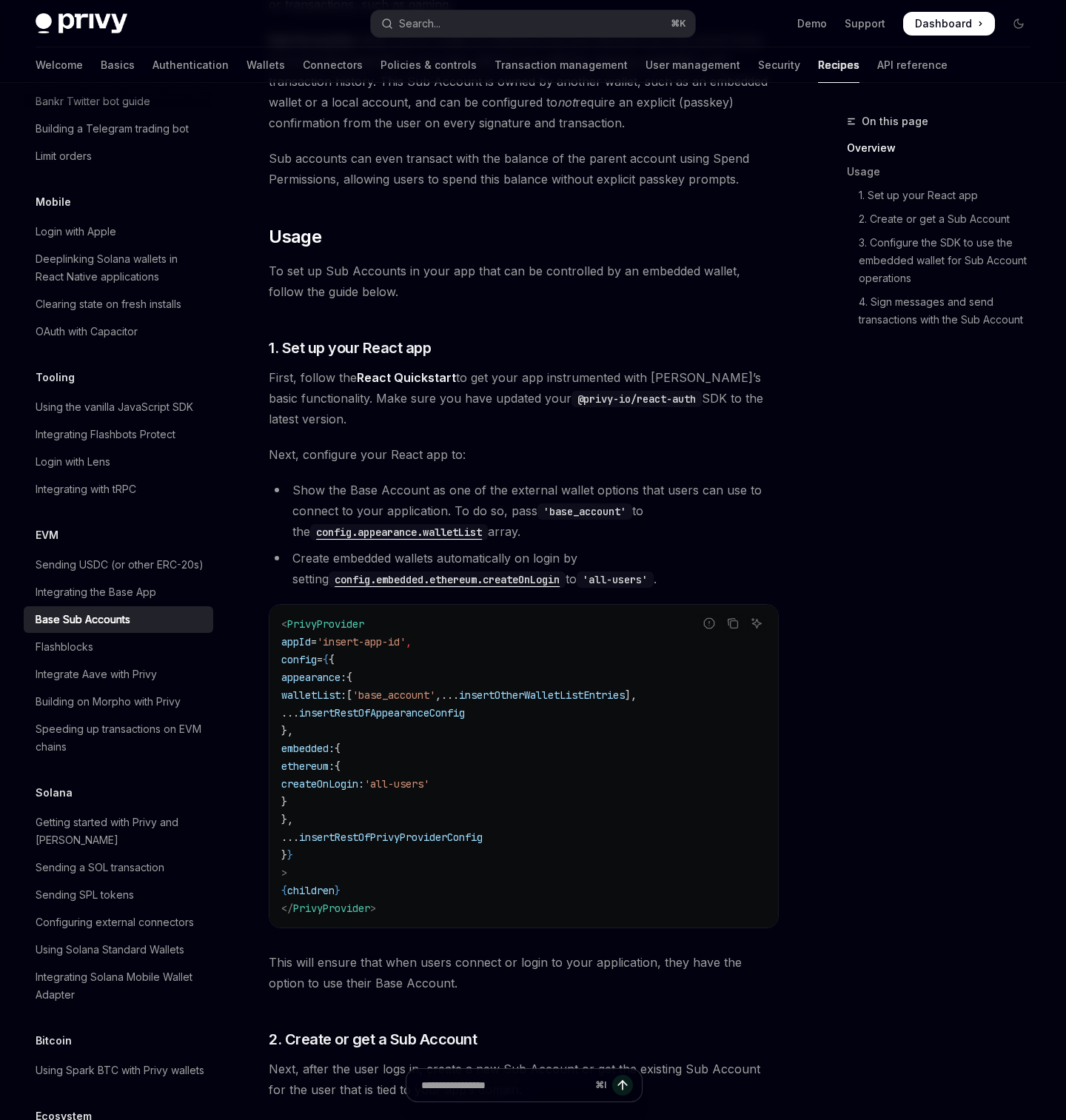
scroll to position [460, 0]
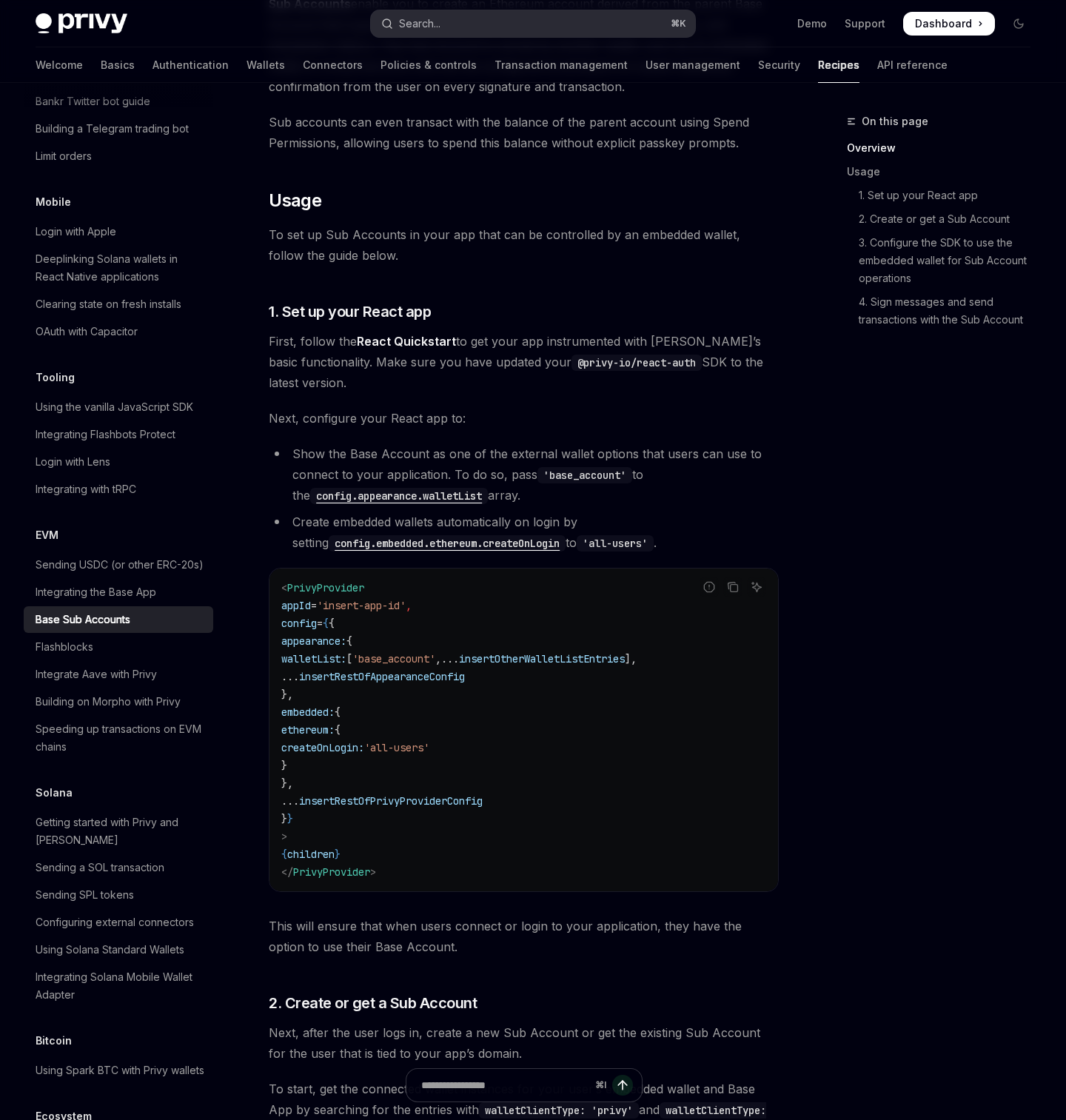
click at [442, 34] on button "Search... ⌘ K" at bounding box center [533, 24] width 323 height 27
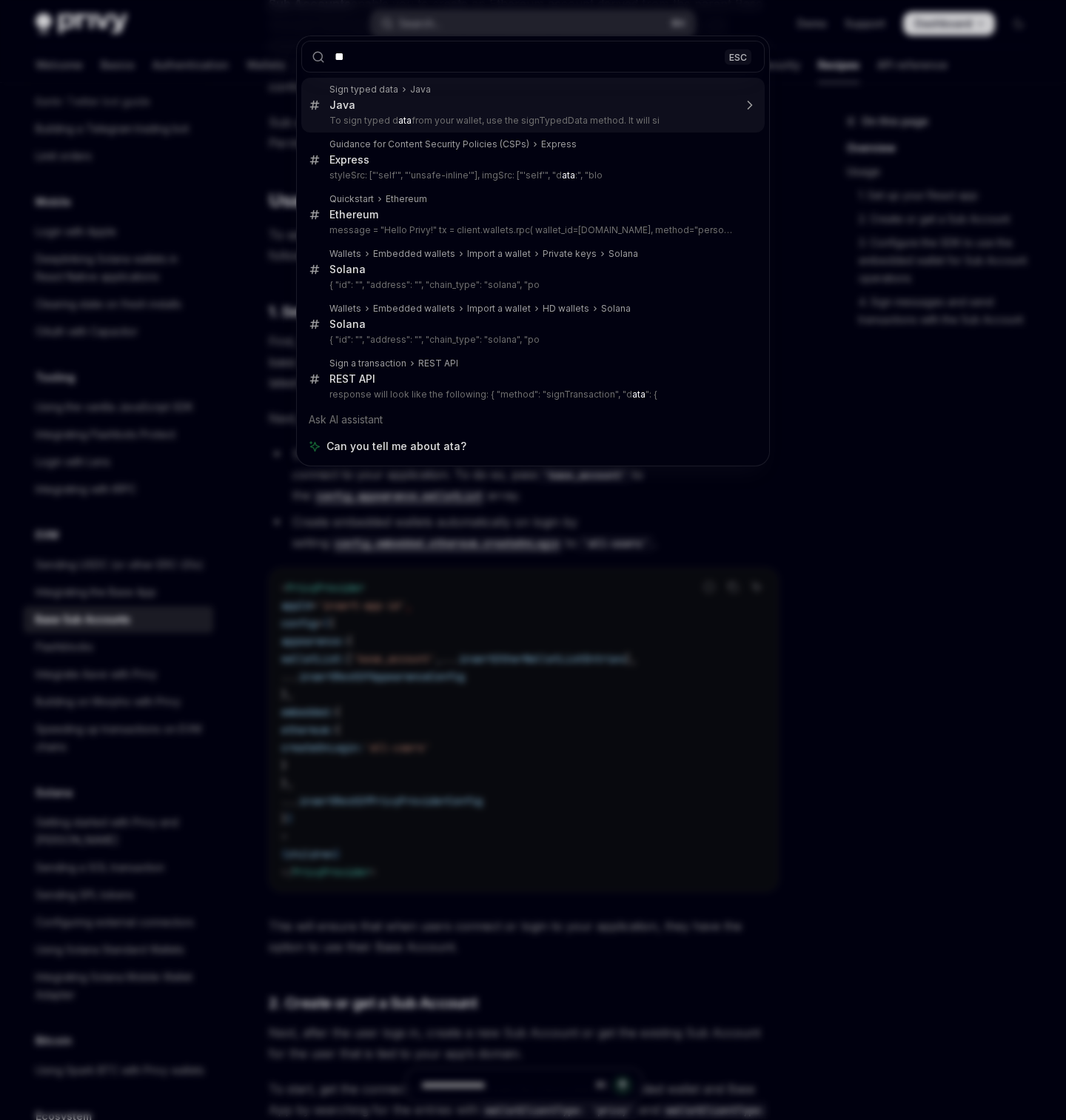
type input "*"
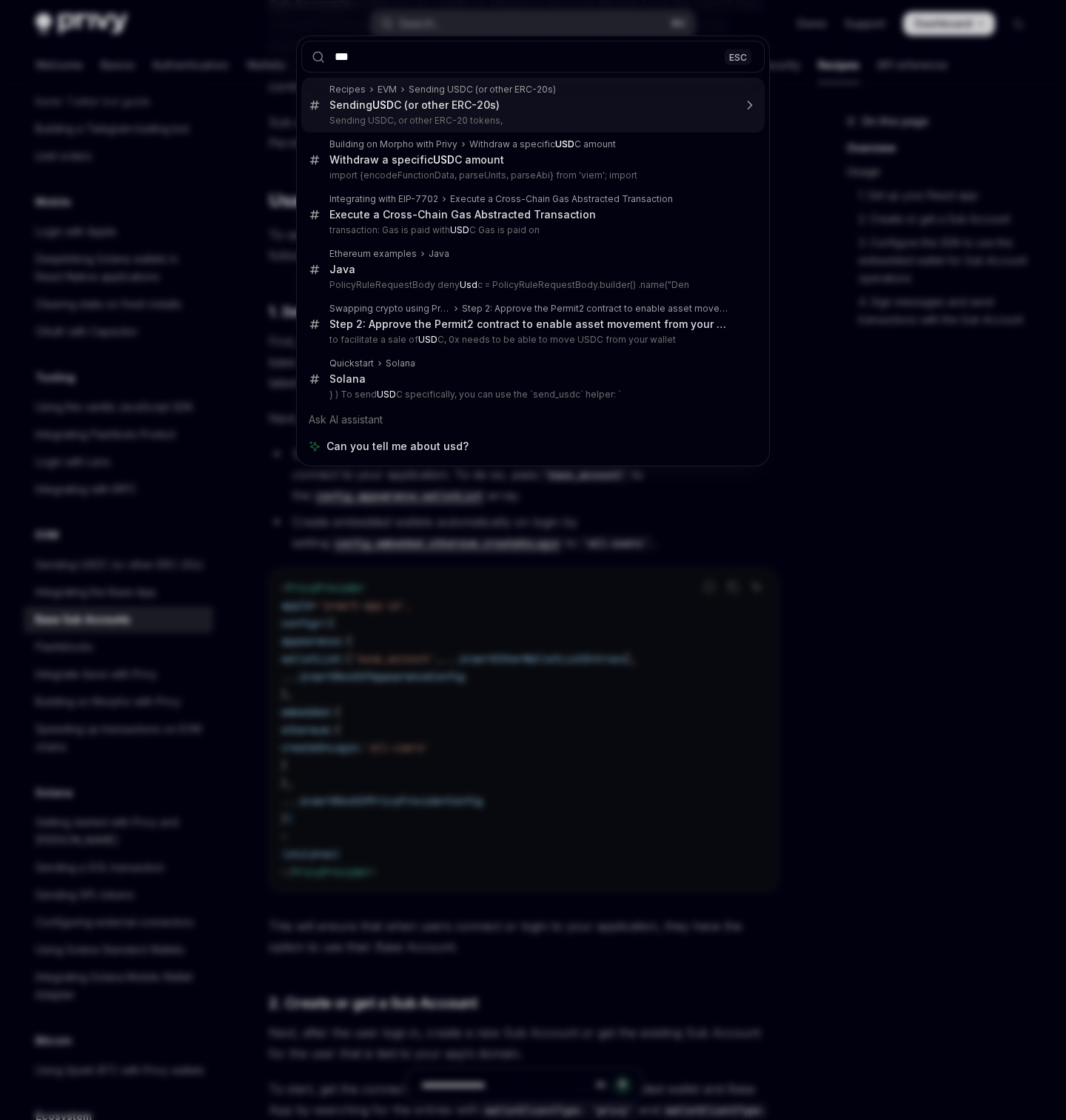
type input "****"
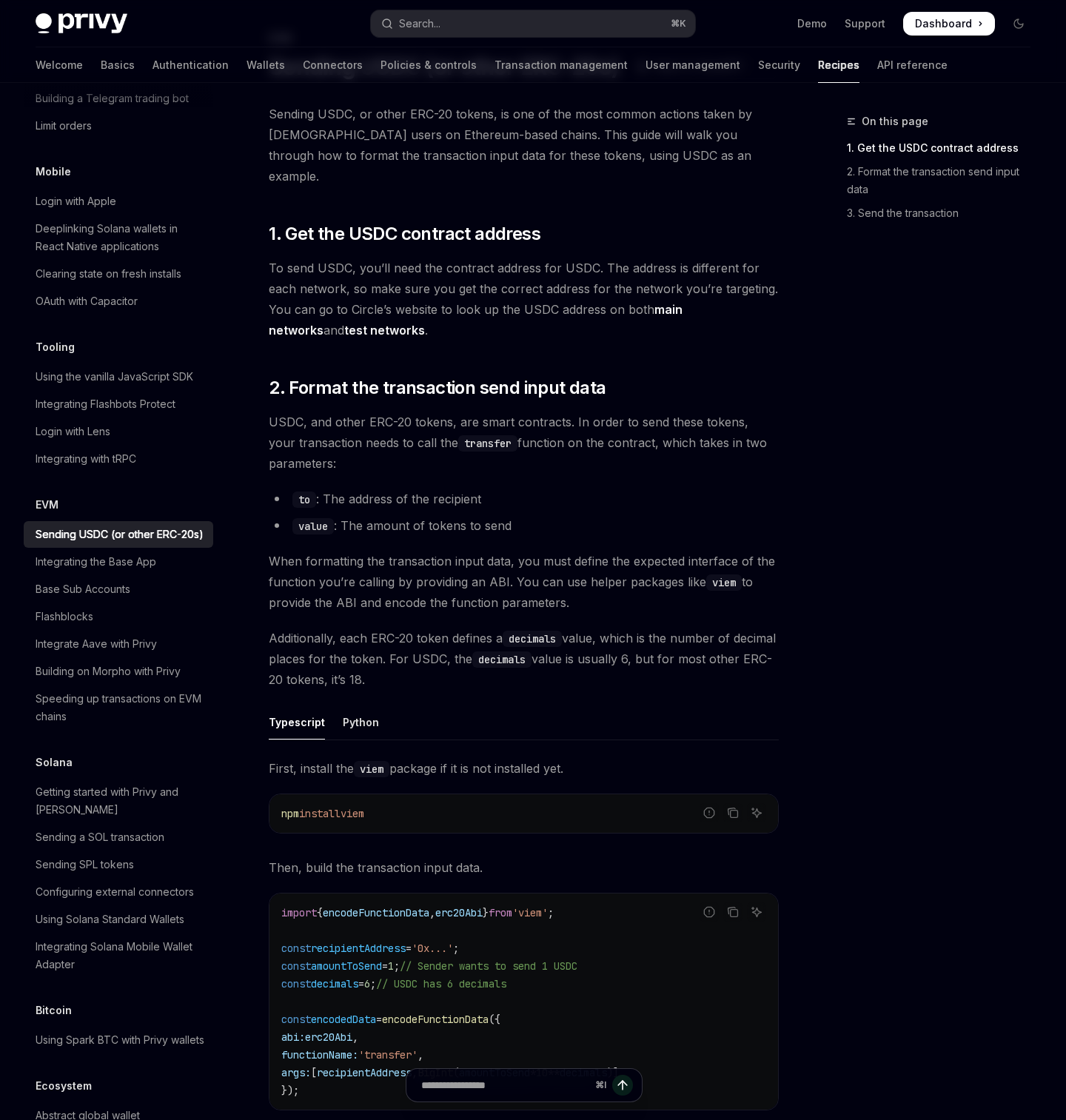
scroll to position [1747, 0]
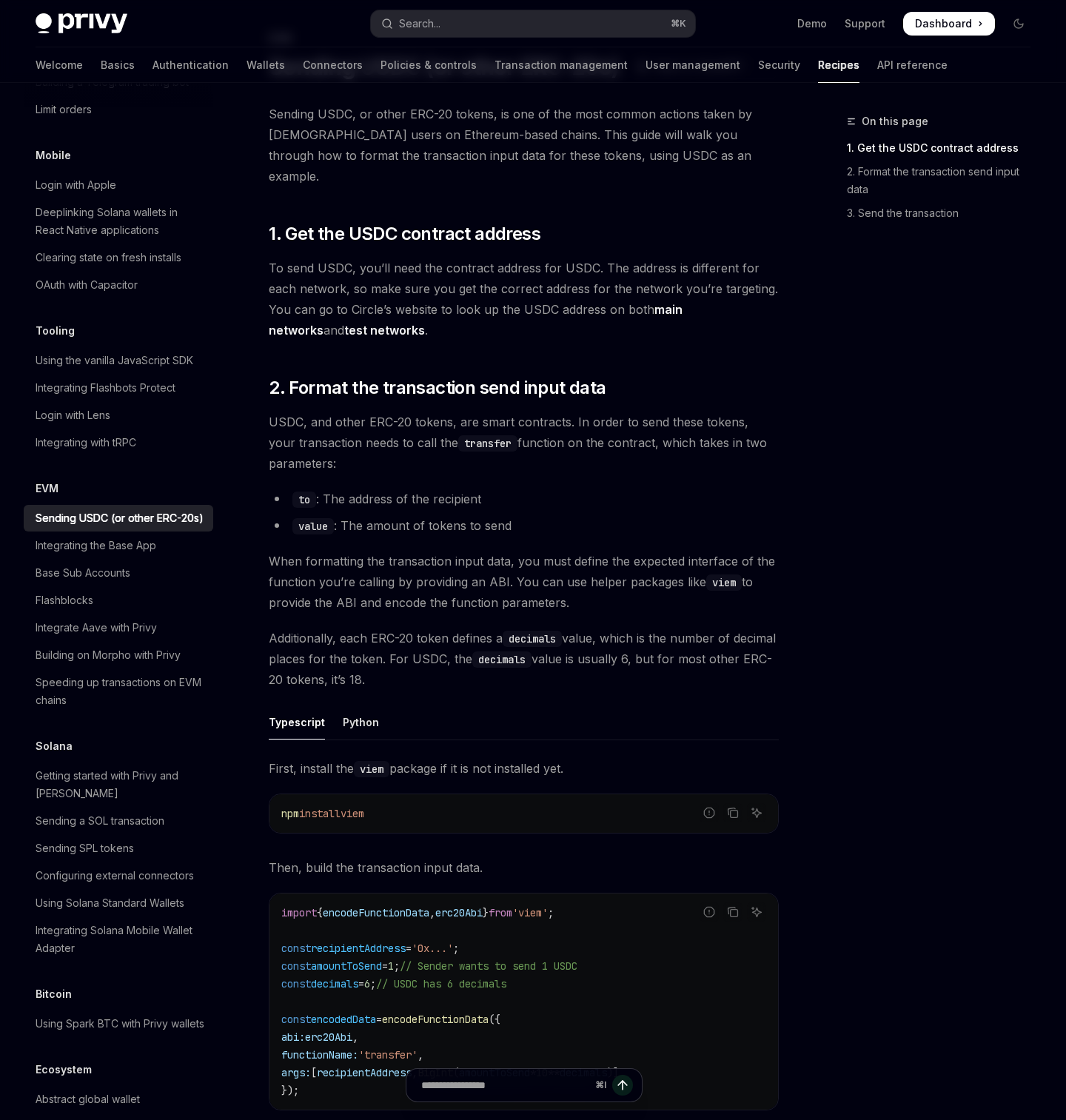
click at [122, 839] on div "Sending SPL tokens" at bounding box center [85, 848] width 99 height 18
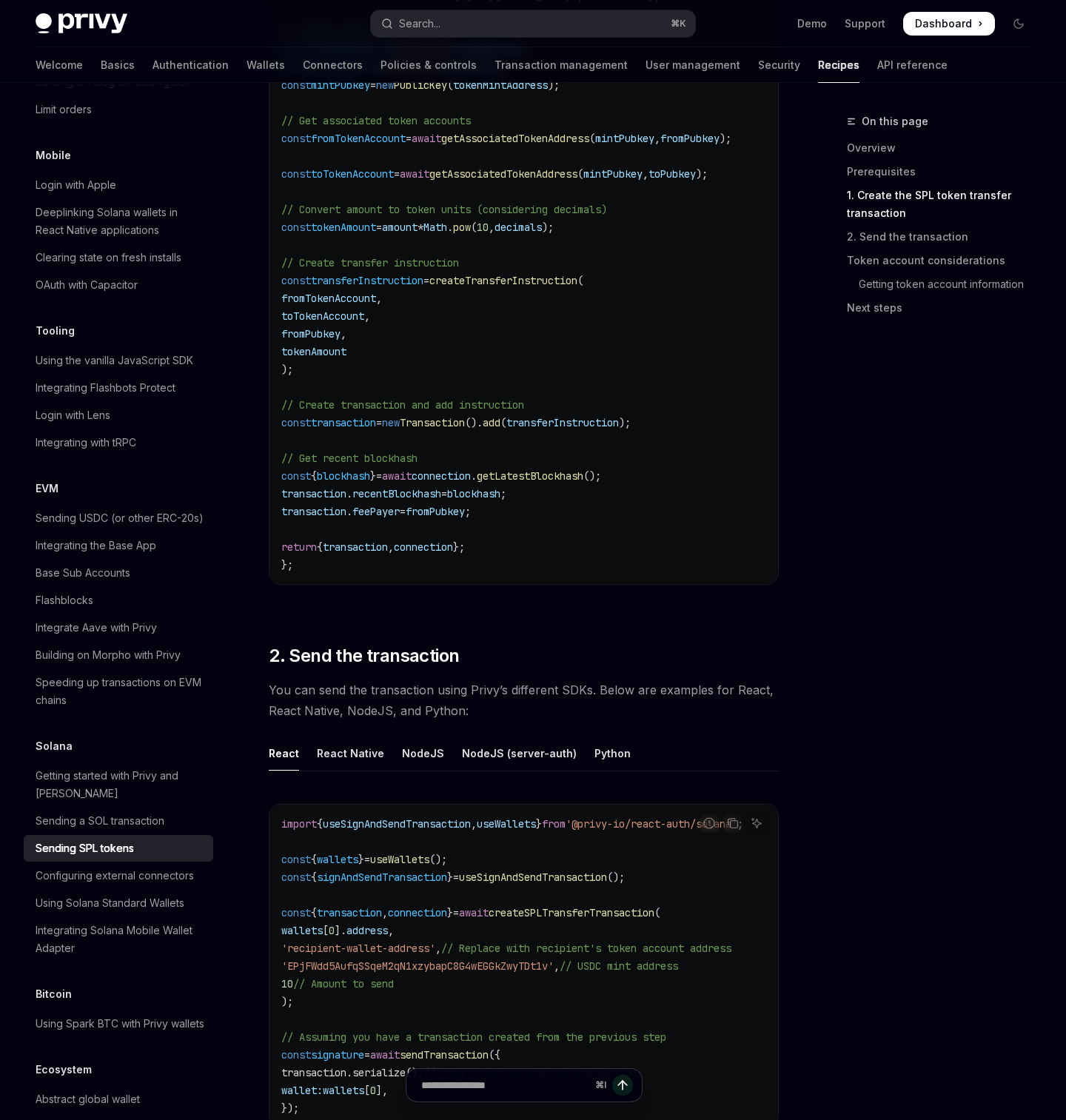
scroll to position [1143, 0]
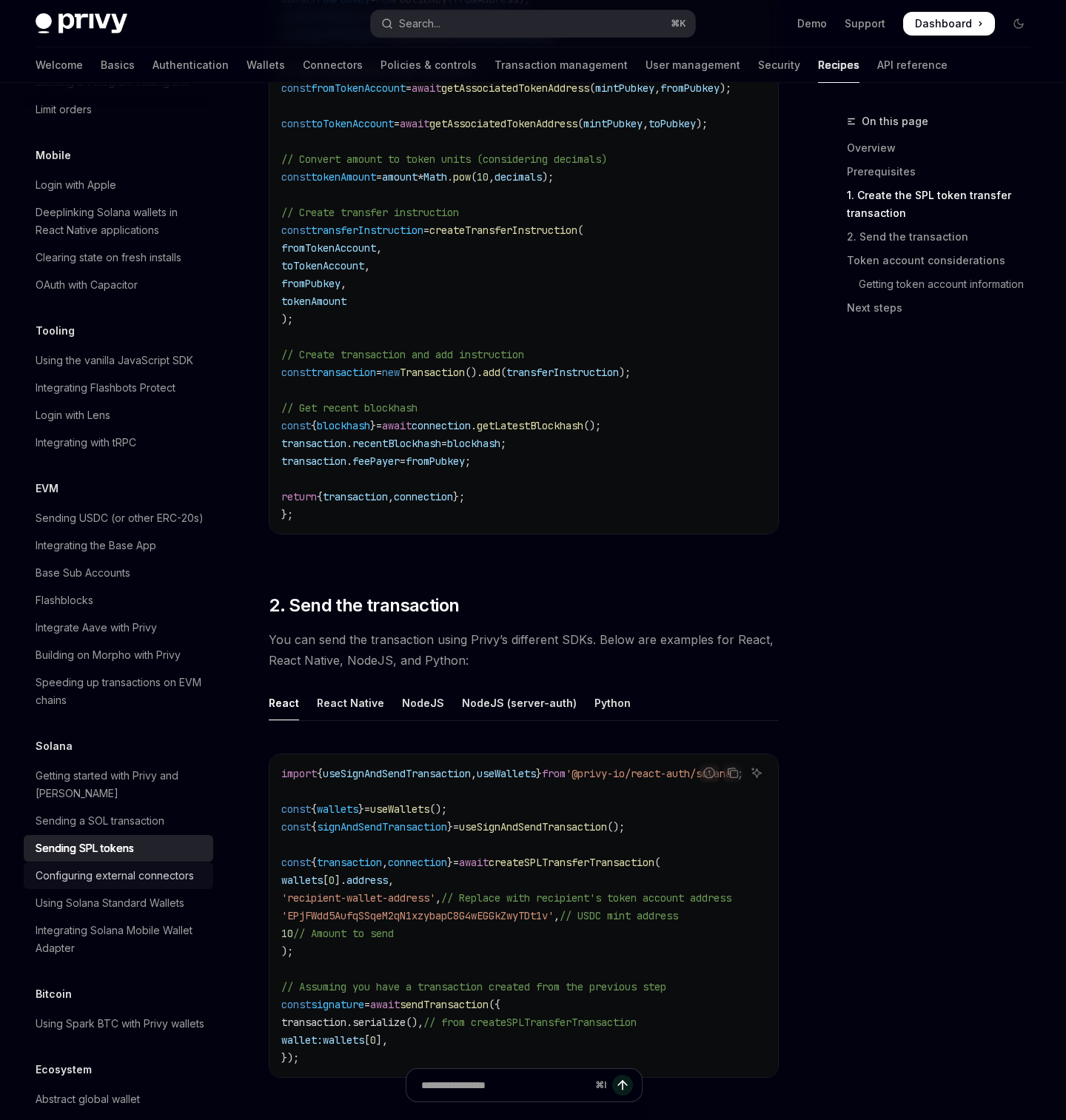
click at [133, 867] on link "Configuring external connectors" at bounding box center [118, 876] width 190 height 27
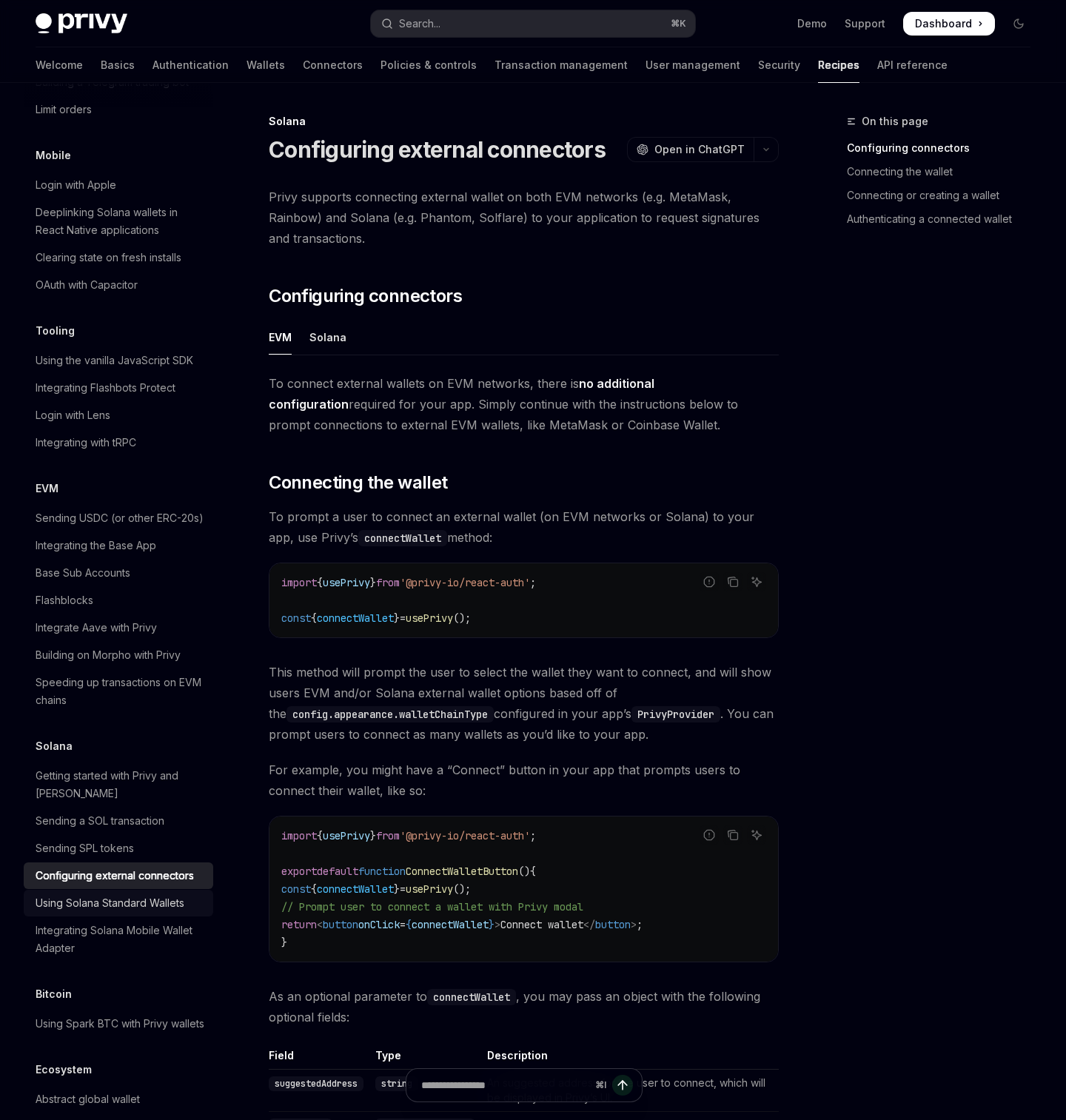
click at [128, 896] on link "Using Solana Standard Wallets" at bounding box center [118, 903] width 190 height 27
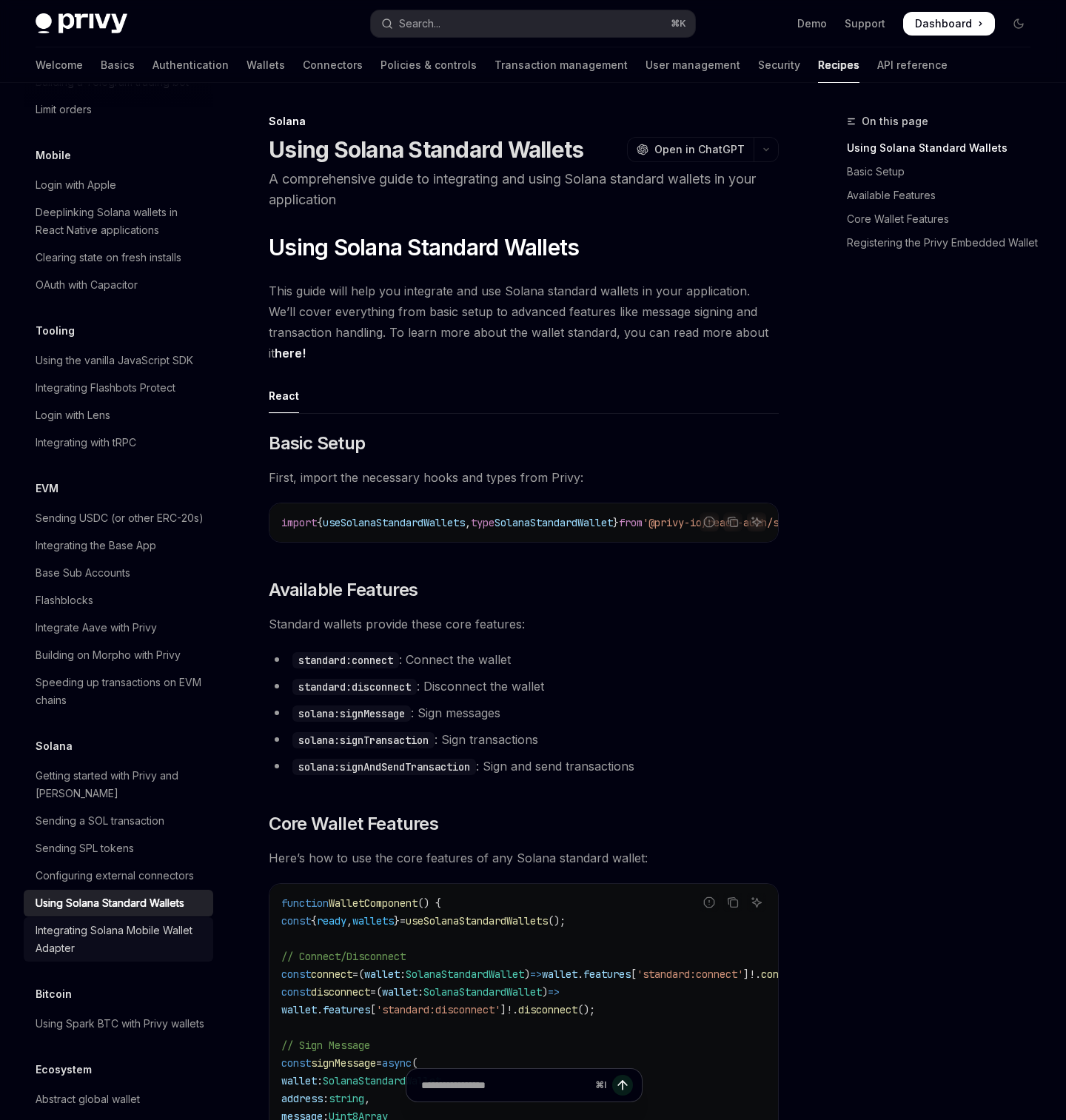
click at [120, 922] on div "Integrating Solana Mobile Wallet Adapter" at bounding box center [119, 939] width 169 height 35
type textarea "*"
